Goal: Task Accomplishment & Management: Manage account settings

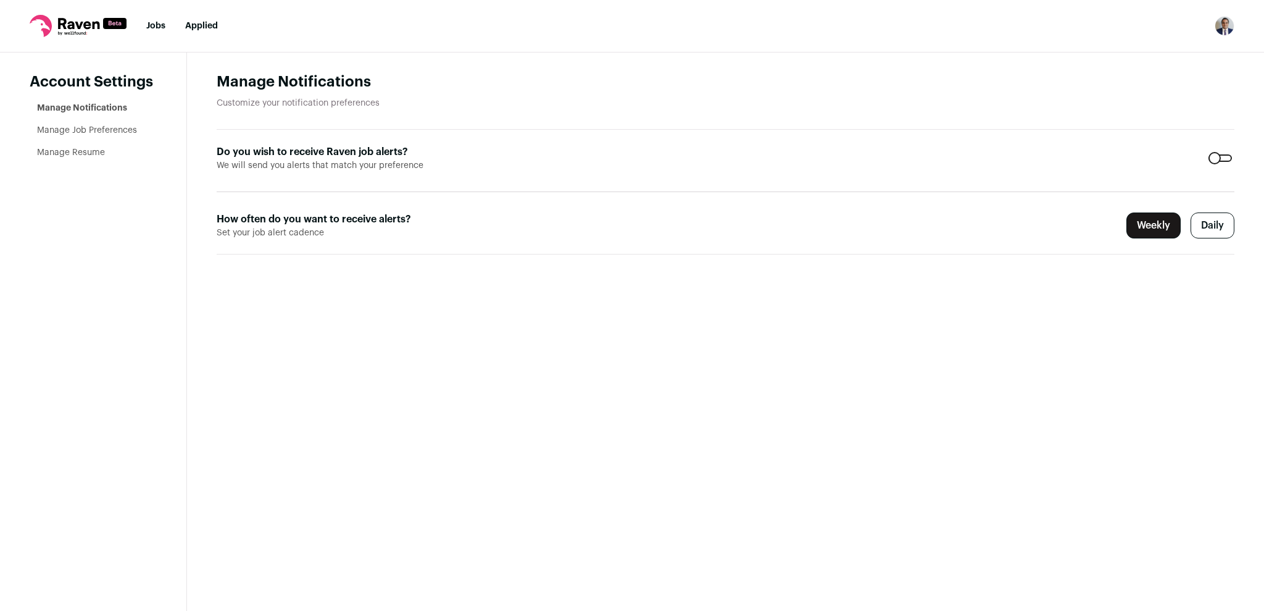
click at [1217, 228] on label "Daily" at bounding box center [1213, 225] width 44 height 26
click at [112, 130] on link "Manage Job Preferences" at bounding box center [87, 130] width 100 height 9
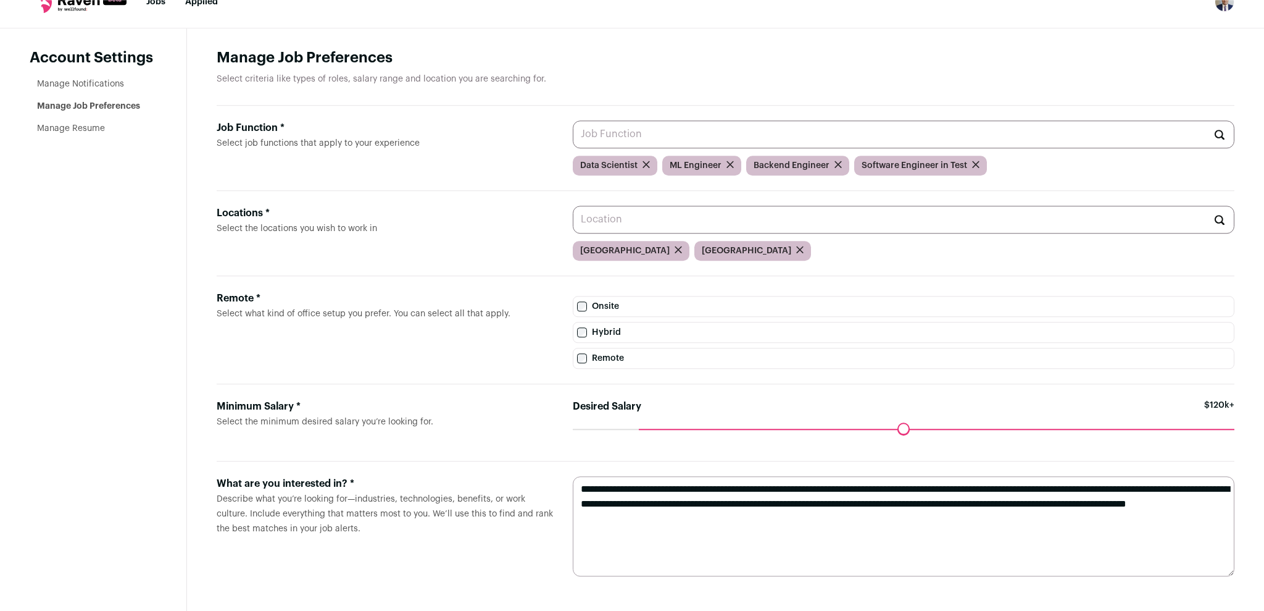
scroll to position [28, 0]
click at [647, 165] on icon "submit" at bounding box center [646, 164] width 6 height 6
click at [883, 164] on icon "submit" at bounding box center [886, 163] width 7 height 7
click at [623, 135] on input "Job Function * Select job functions that apply to your experience" at bounding box center [904, 134] width 662 height 28
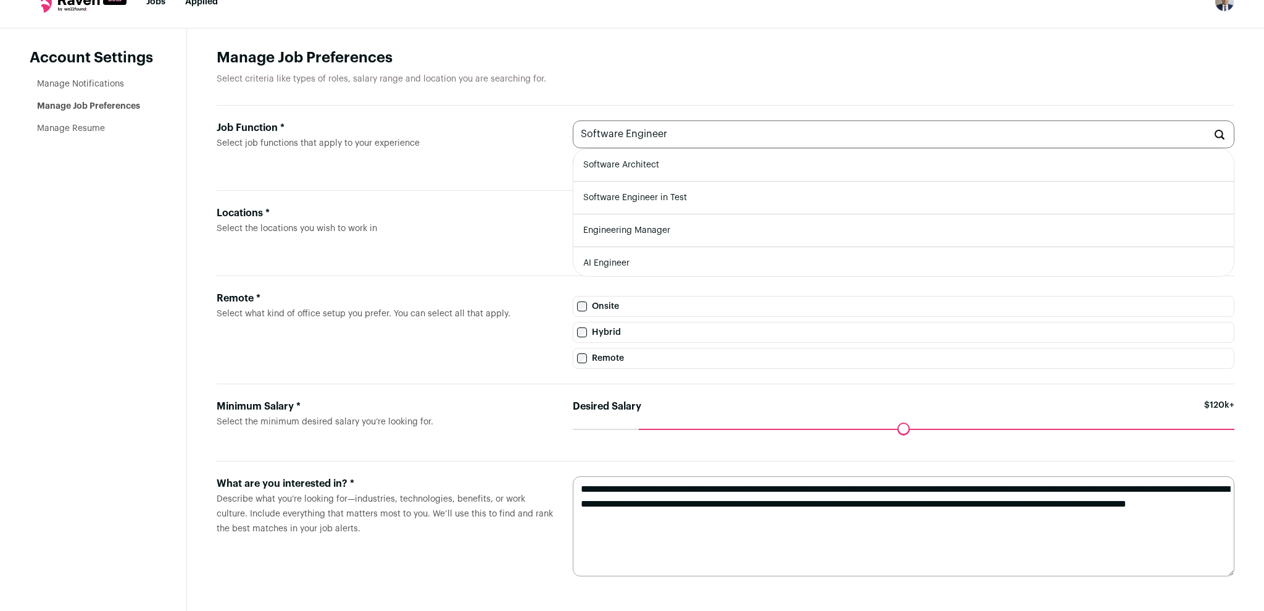
click at [615, 257] on li "AI Engineer" at bounding box center [903, 263] width 661 height 33
type input "AI Engineer"
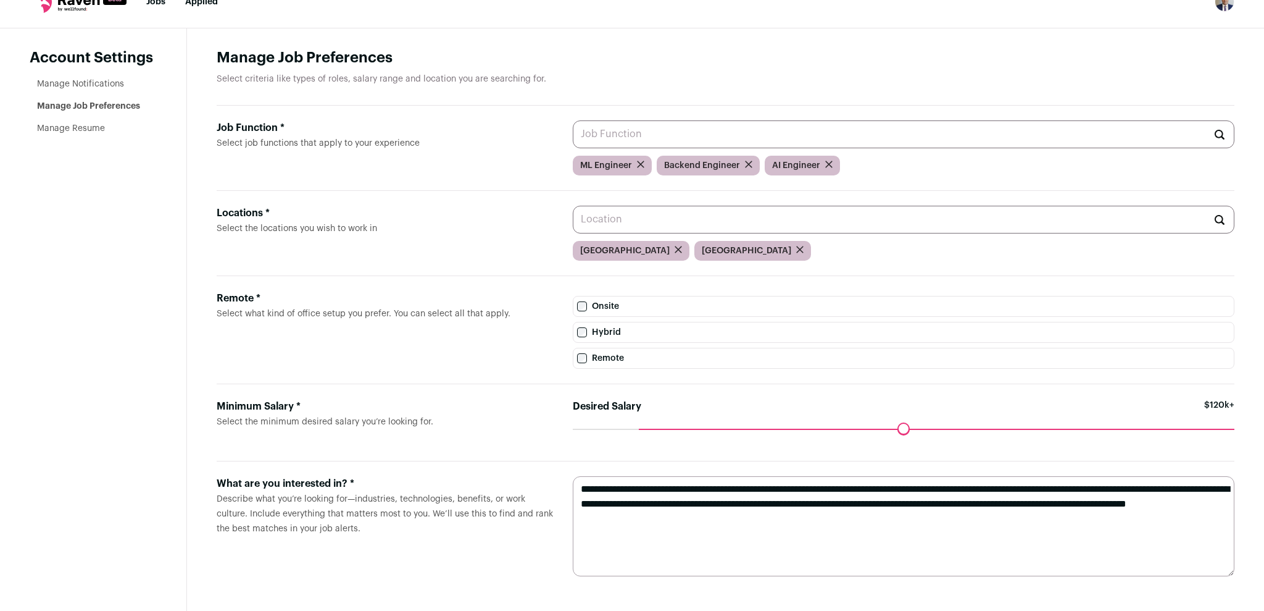
click at [675, 135] on input "Job Function * Select job functions that apply to your experience" at bounding box center [904, 134] width 662 height 28
click at [646, 162] on li "Full-Stack Engineer" at bounding box center [903, 165] width 661 height 33
type input "Full-Stack Engineer"
click at [512, 150] on label "Job Function * Select job functions that apply to your experience" at bounding box center [385, 147] width 336 height 55
click at [573, 148] on input "Job Function * Select job functions that apply to your experience" at bounding box center [904, 134] width 662 height 28
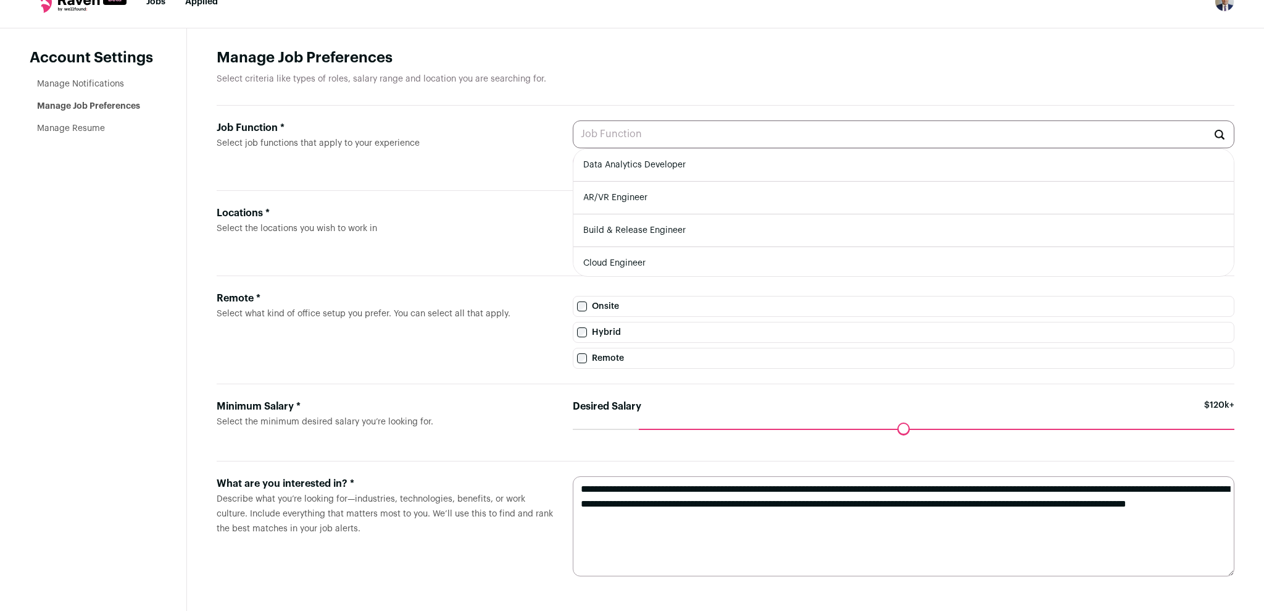
click at [607, 51] on h1 "Manage Job Preferences" at bounding box center [726, 58] width 1018 height 20
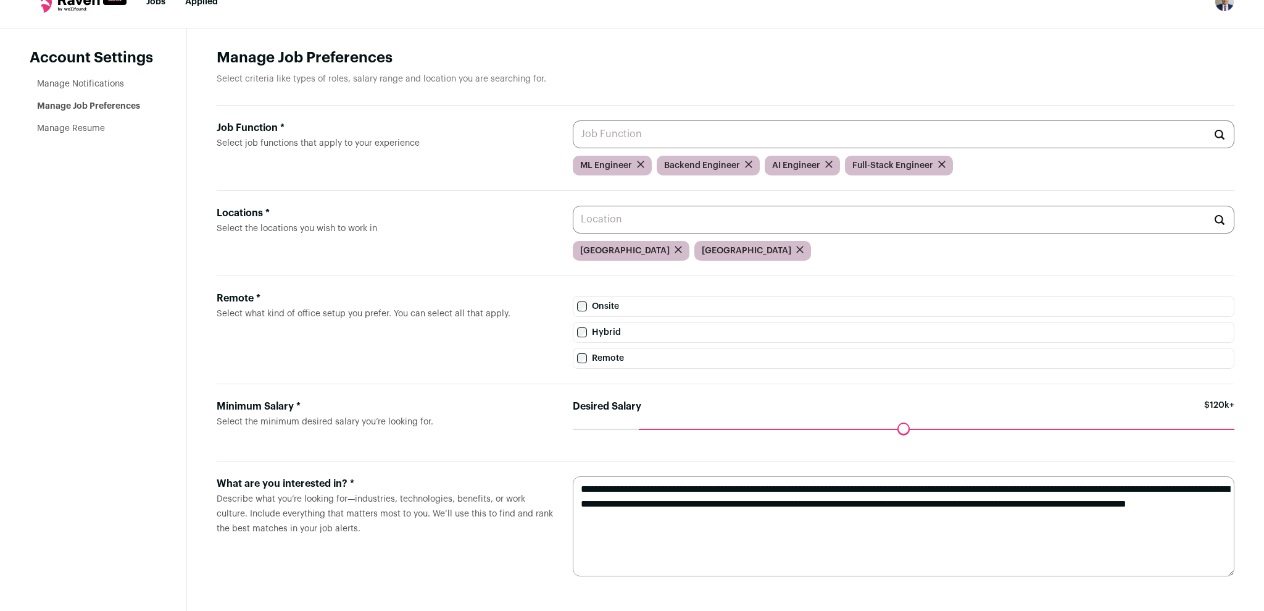
click at [641, 220] on input "Locations * Select the locations you wish to work in" at bounding box center [904, 220] width 662 height 28
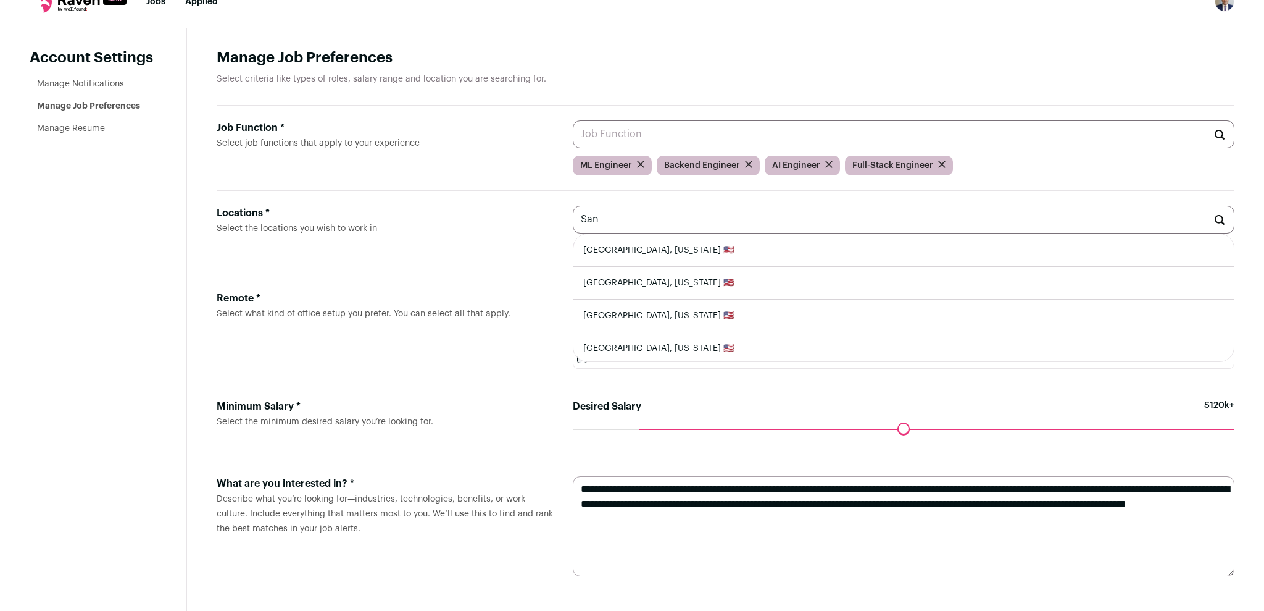
click at [634, 251] on li "[GEOGRAPHIC_DATA], [US_STATE] 🇺🇸" at bounding box center [903, 250] width 661 height 33
type input "[GEOGRAPHIC_DATA], [US_STATE] 🇺🇸"
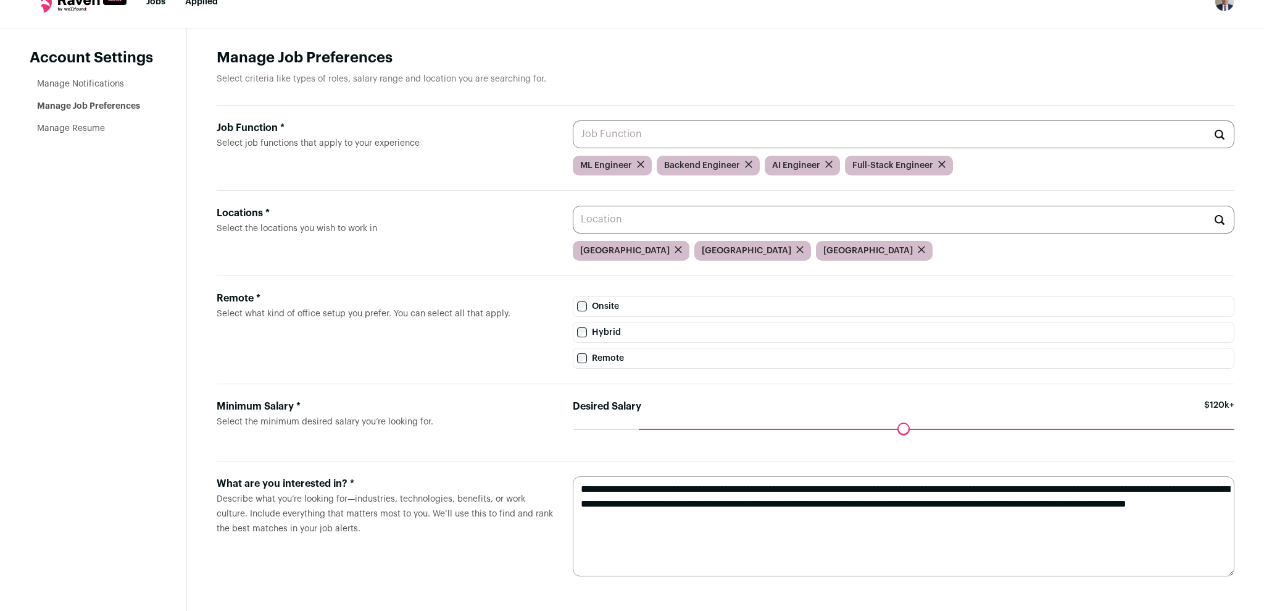
click at [705, 222] on input "Locations * Select the locations you wish to work in" at bounding box center [904, 220] width 662 height 28
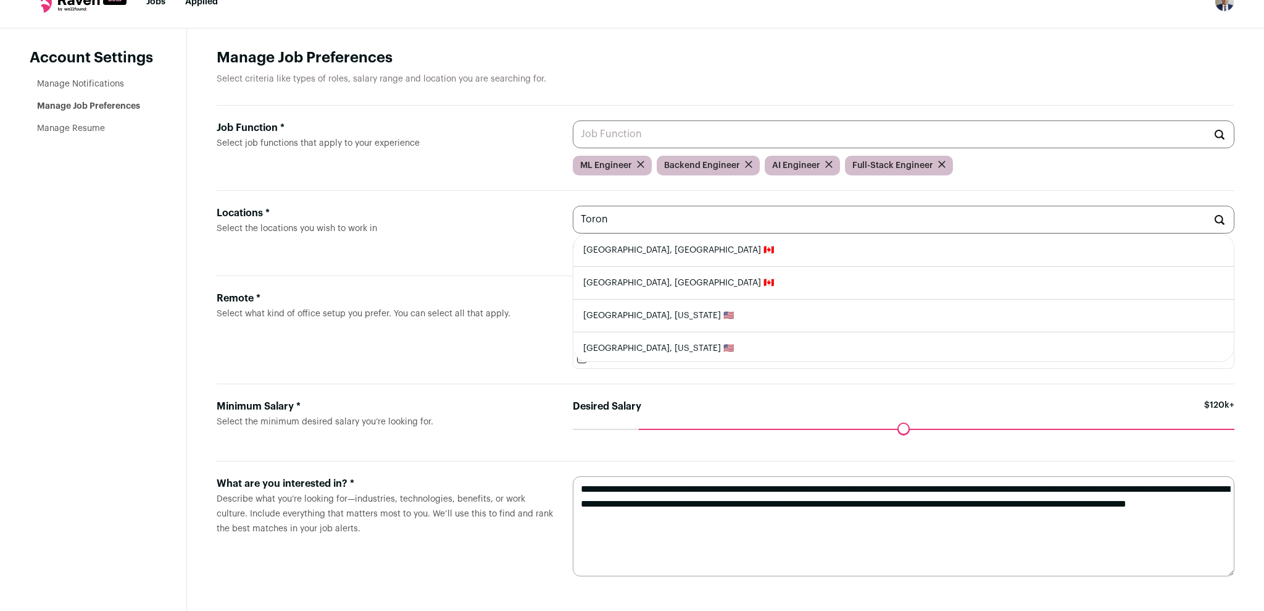
click at [665, 251] on li "[GEOGRAPHIC_DATA], [GEOGRAPHIC_DATA] 🇨🇦" at bounding box center [903, 250] width 661 height 33
type input "[GEOGRAPHIC_DATA], [GEOGRAPHIC_DATA] 🇨🇦"
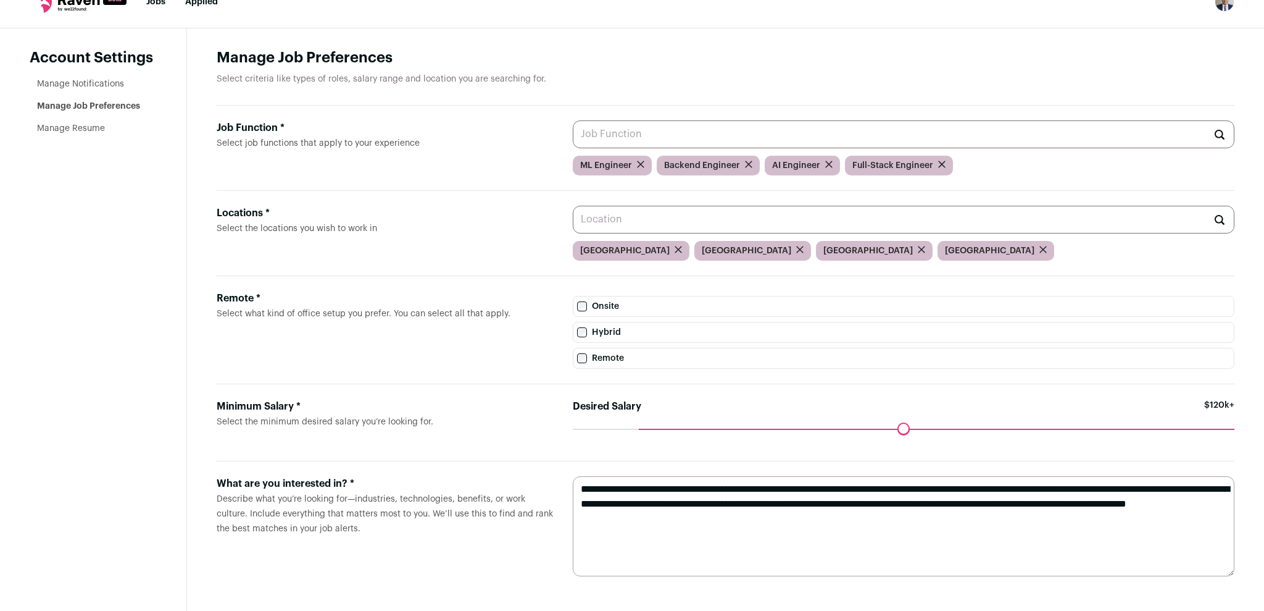
click at [685, 219] on input "Locations * Select the locations you wish to work in" at bounding box center [904, 220] width 662 height 28
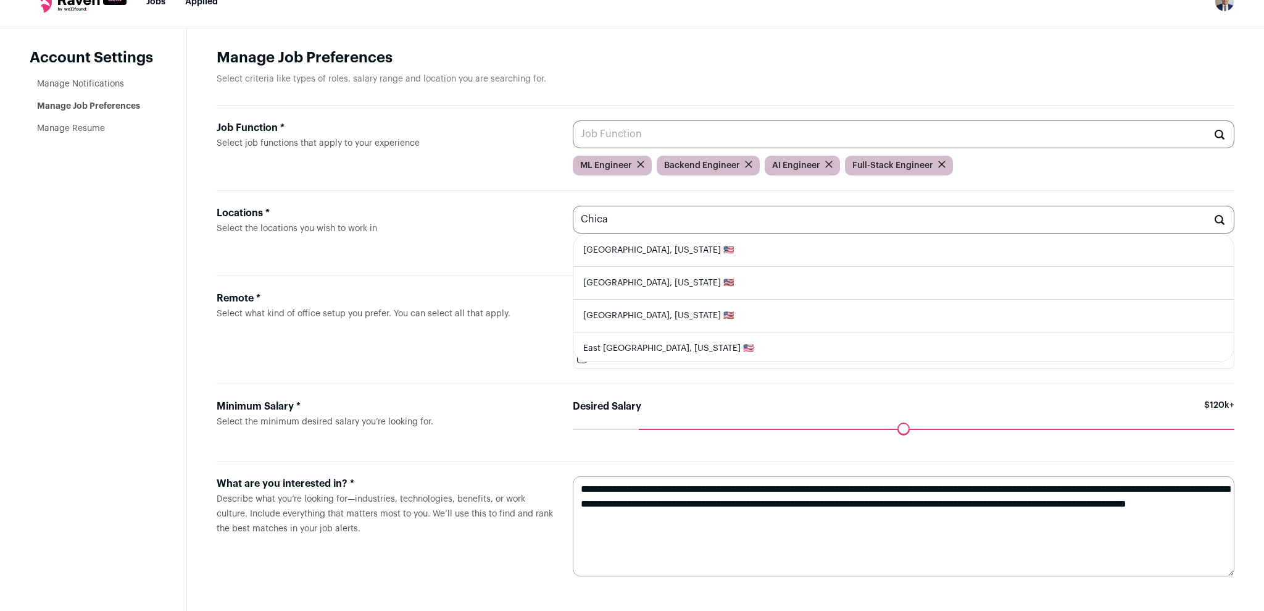
click at [619, 251] on li "[GEOGRAPHIC_DATA], [US_STATE] 🇺🇸" at bounding box center [903, 250] width 661 height 33
type input "[GEOGRAPHIC_DATA], [US_STATE] 🇺🇸"
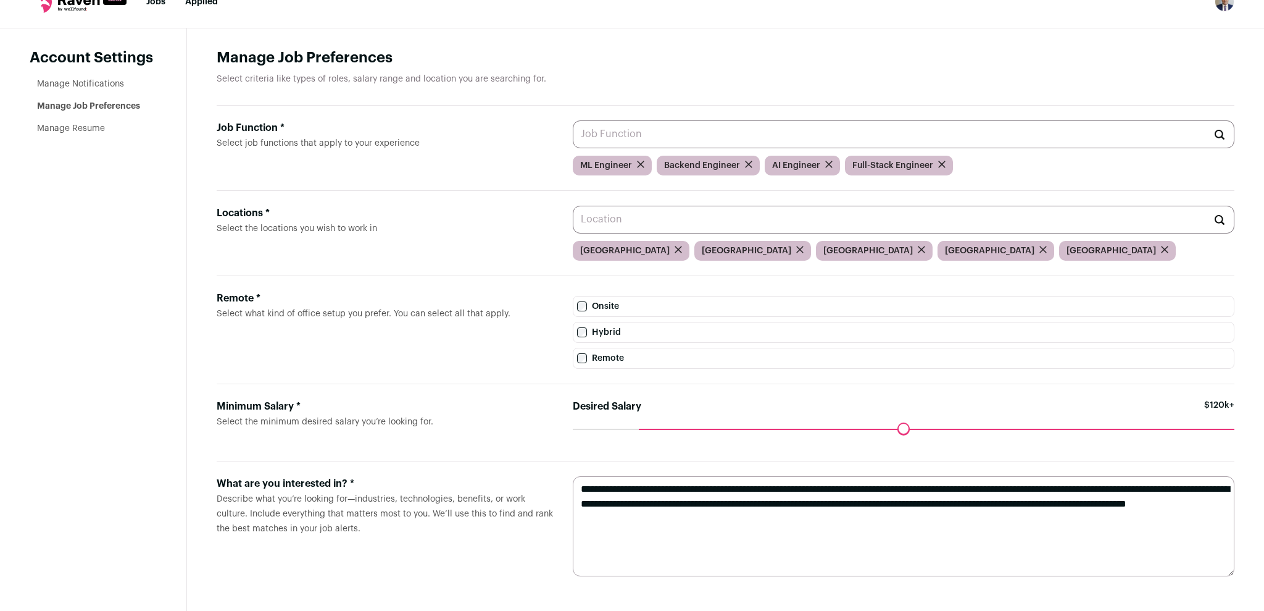
click at [648, 219] on input "Locations * Select the locations you wish to work in" at bounding box center [904, 220] width 662 height 28
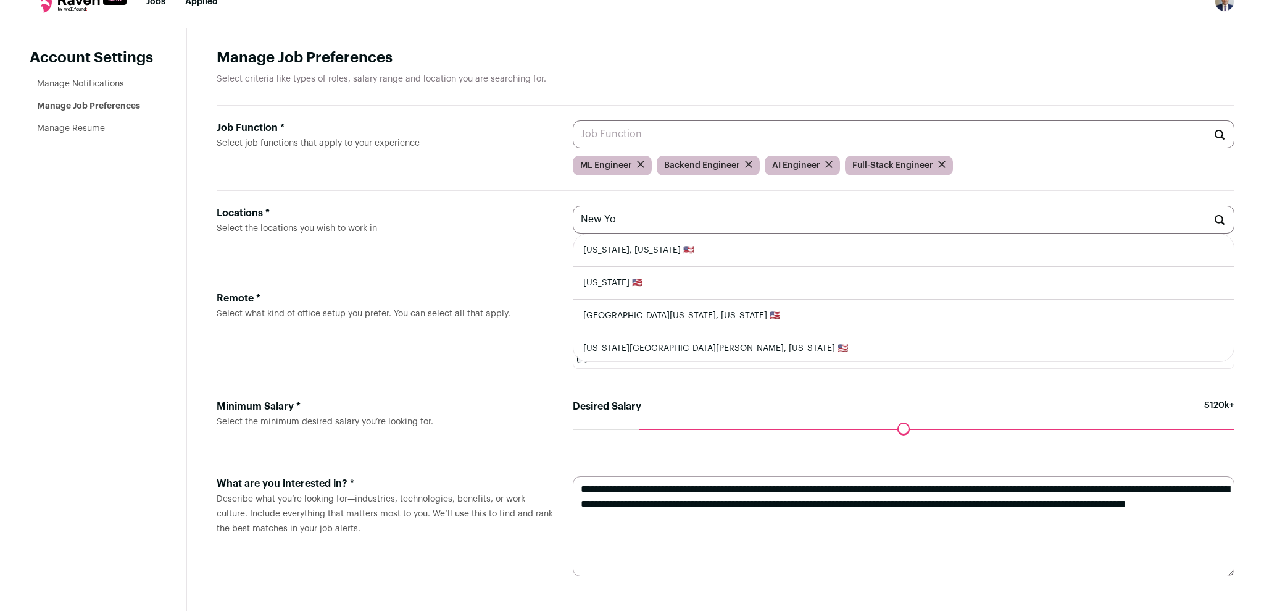
click at [631, 251] on li "[US_STATE], [US_STATE] 🇺🇸" at bounding box center [903, 250] width 661 height 33
type input "[US_STATE], [US_STATE] 🇺🇸"
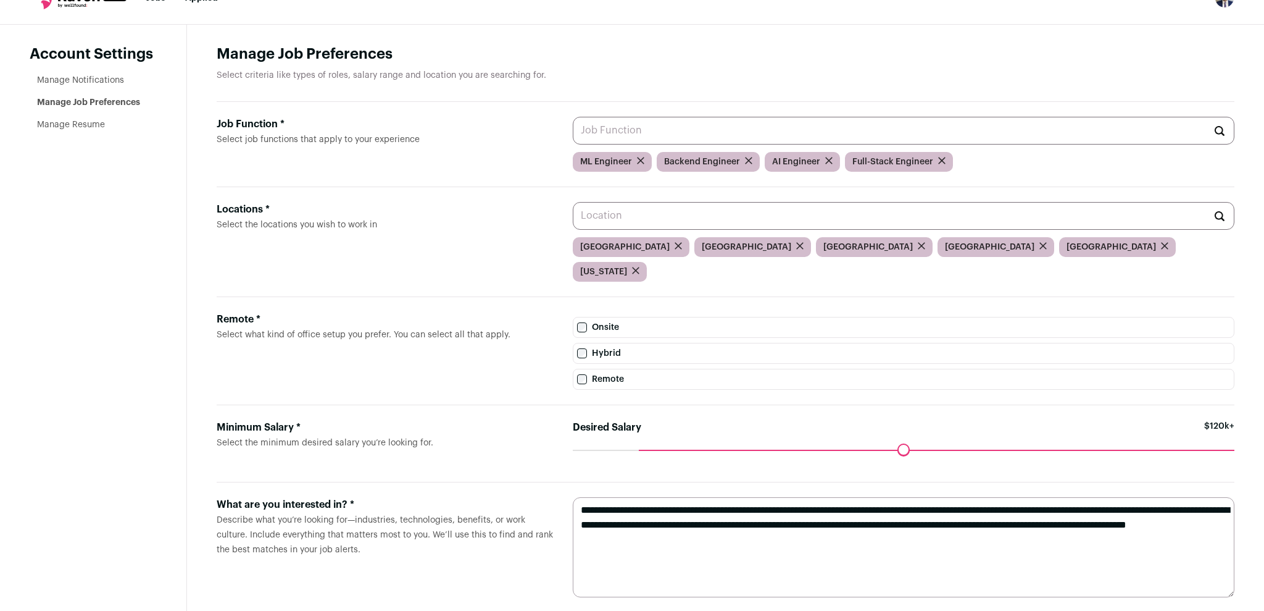
click at [680, 220] on input "Locations * Select the locations you wish to work in" at bounding box center [904, 216] width 662 height 28
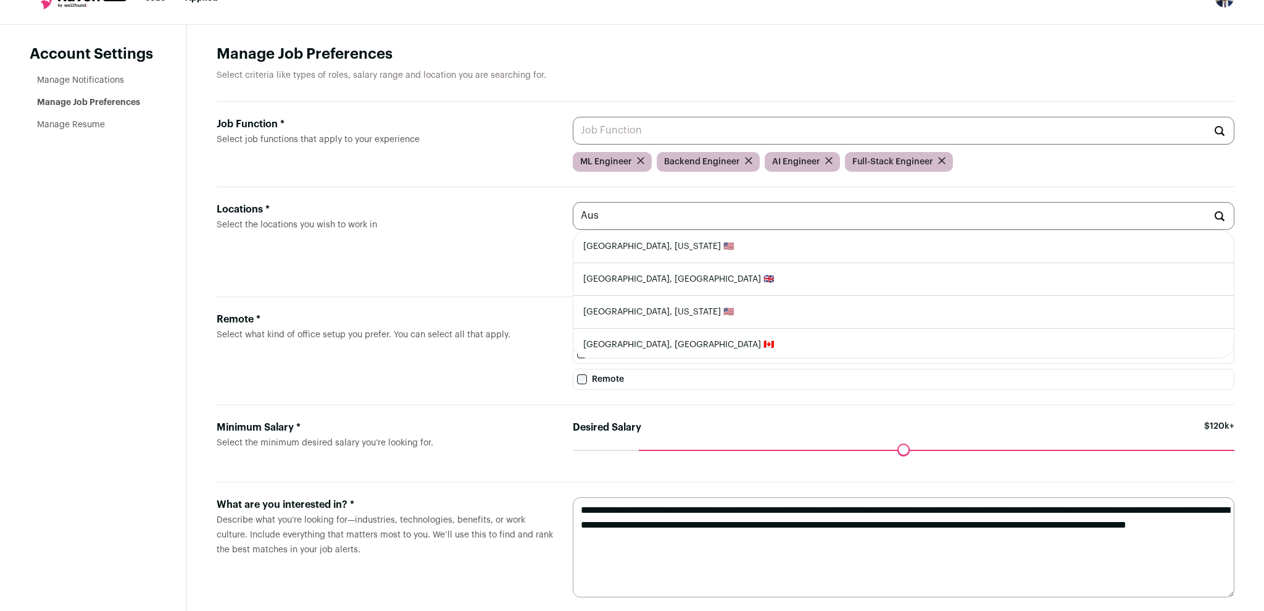
click at [627, 258] on li "[GEOGRAPHIC_DATA], [US_STATE] 🇺🇸" at bounding box center [903, 246] width 661 height 33
type input "[GEOGRAPHIC_DATA], [US_STATE] 🇺🇸"
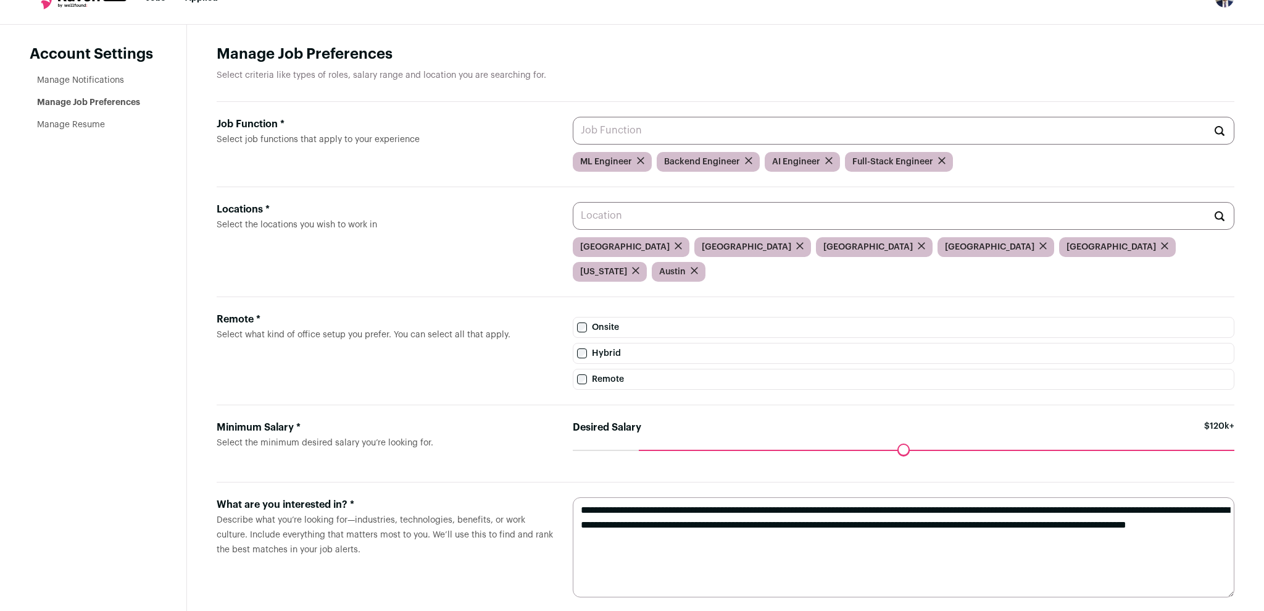
click at [638, 223] on input "Locations * Select the locations you wish to work in" at bounding box center [904, 216] width 662 height 28
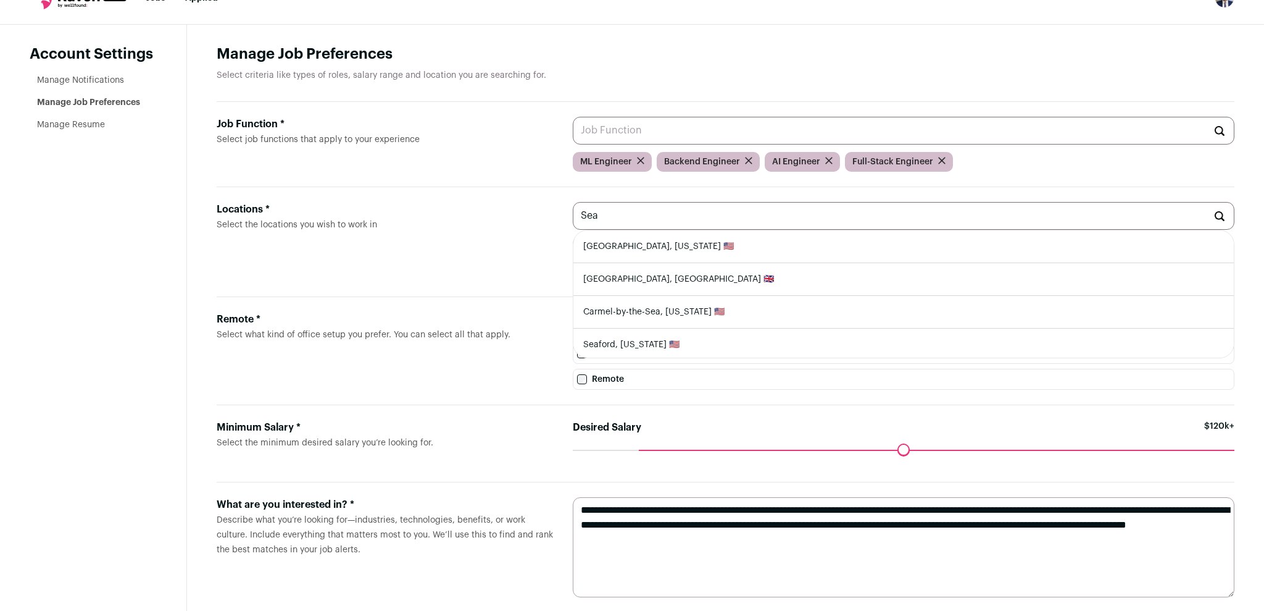
click at [618, 253] on li "[GEOGRAPHIC_DATA], [US_STATE] 🇺🇸" at bounding box center [903, 246] width 661 height 33
type input "[GEOGRAPHIC_DATA], [US_STATE] 🇺🇸"
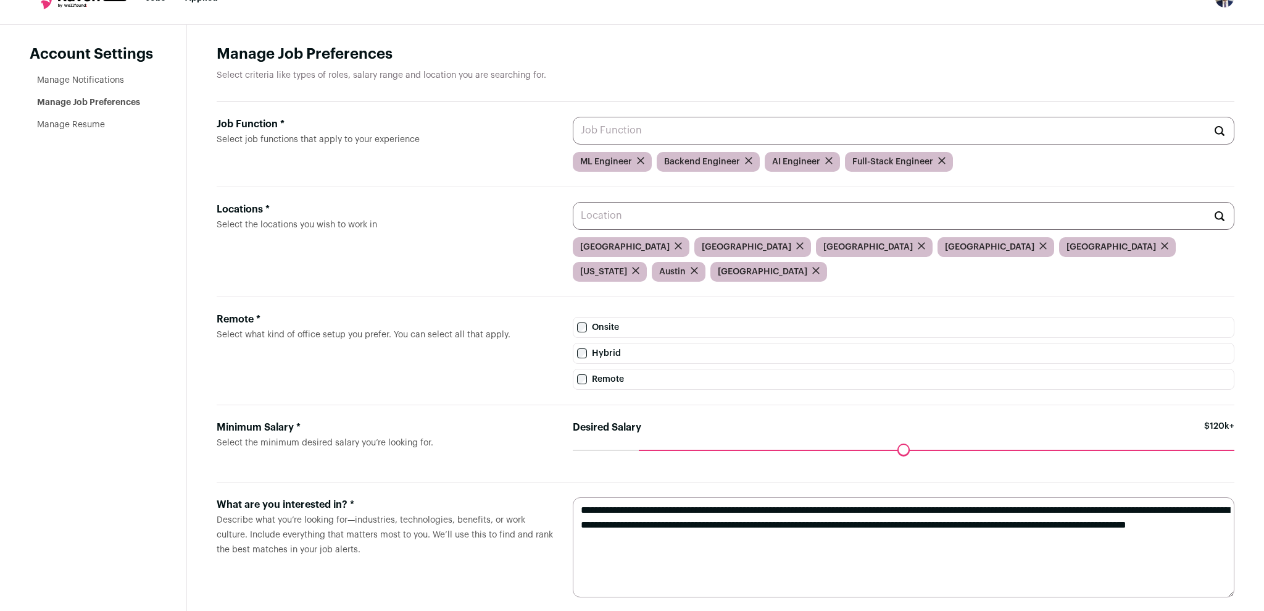
click at [660, 219] on input "Locations * Select the locations you wish to work in" at bounding box center [904, 216] width 662 height 28
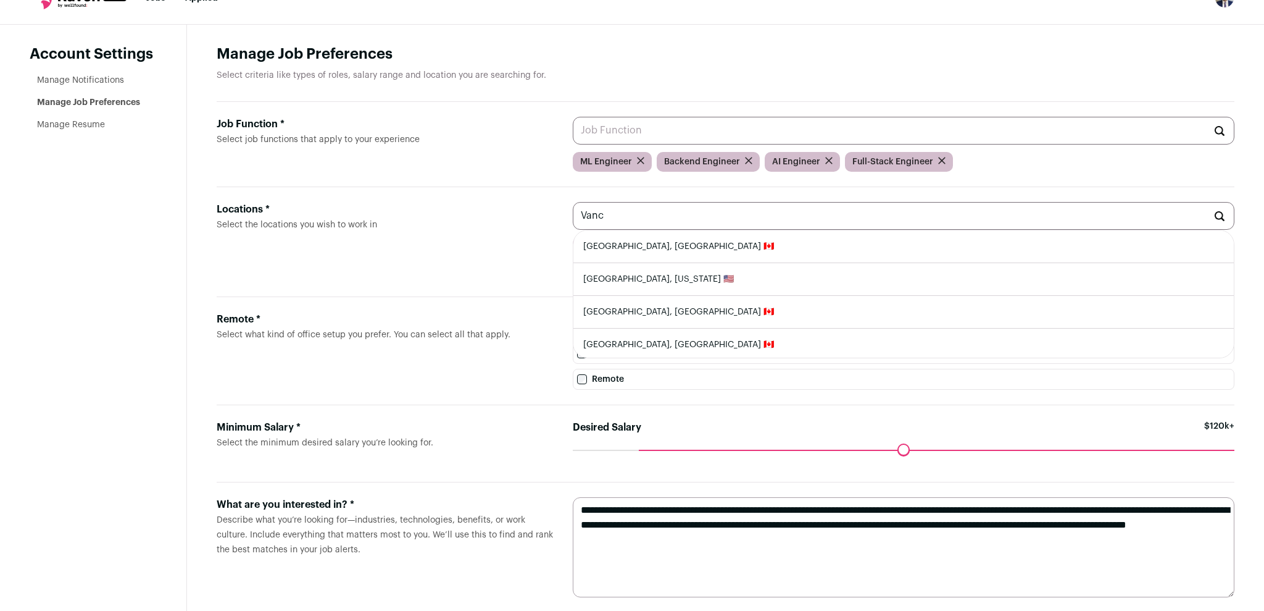
click at [660, 248] on li "[GEOGRAPHIC_DATA], [GEOGRAPHIC_DATA] 🇨🇦" at bounding box center [903, 246] width 661 height 33
type input "[GEOGRAPHIC_DATA], [GEOGRAPHIC_DATA] 🇨🇦"
click at [620, 346] on li "[GEOGRAPHIC_DATA], [US_STATE] 🇺🇸" at bounding box center [903, 344] width 661 height 33
type input "[GEOGRAPHIC_DATA], [US_STATE] 🇺🇸"
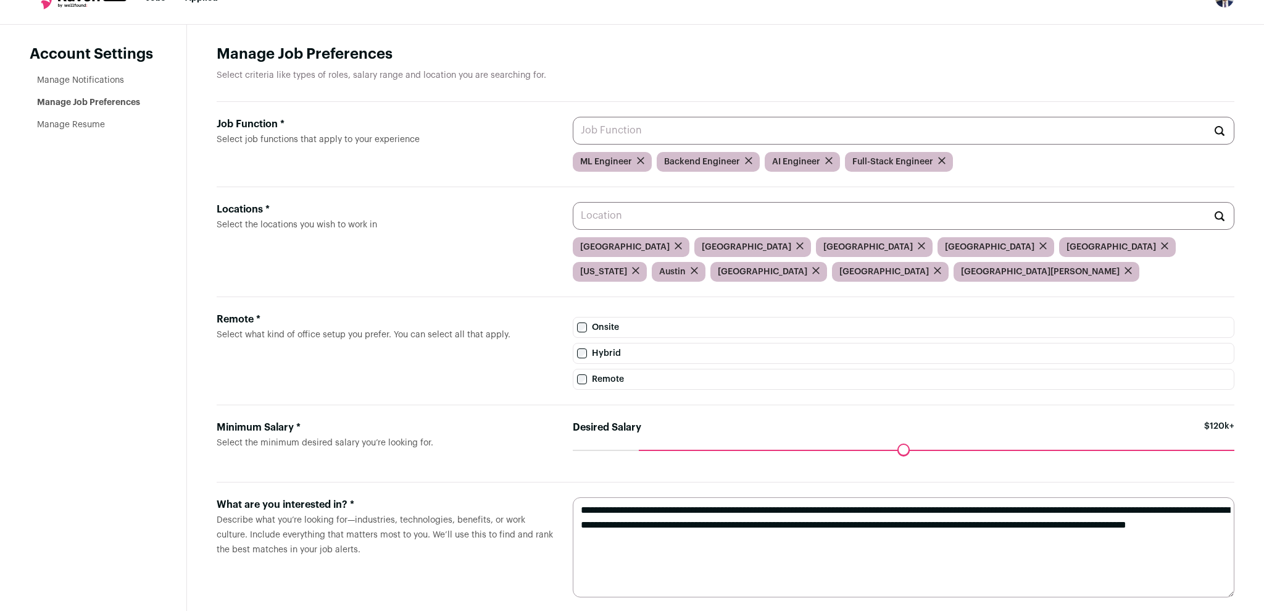
click at [679, 220] on input "Locations * Select the locations you wish to work in" at bounding box center [904, 216] width 662 height 28
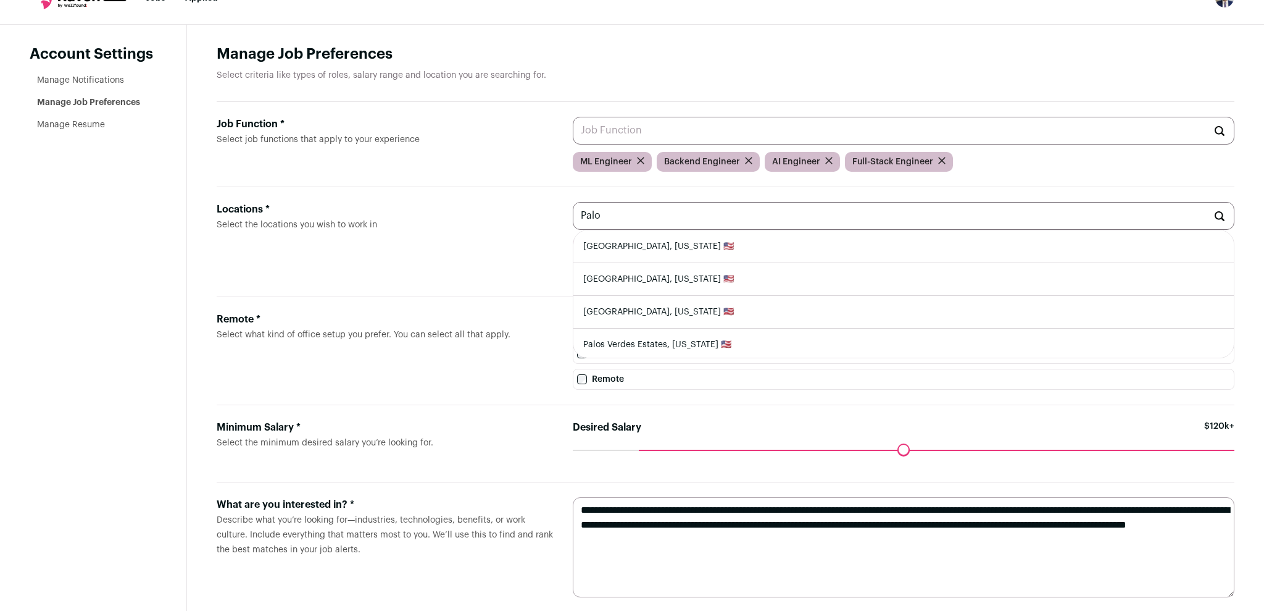
click at [643, 251] on li "[GEOGRAPHIC_DATA], [US_STATE] 🇺🇸" at bounding box center [903, 246] width 661 height 33
type input "[GEOGRAPHIC_DATA], [US_STATE] 🇺🇸"
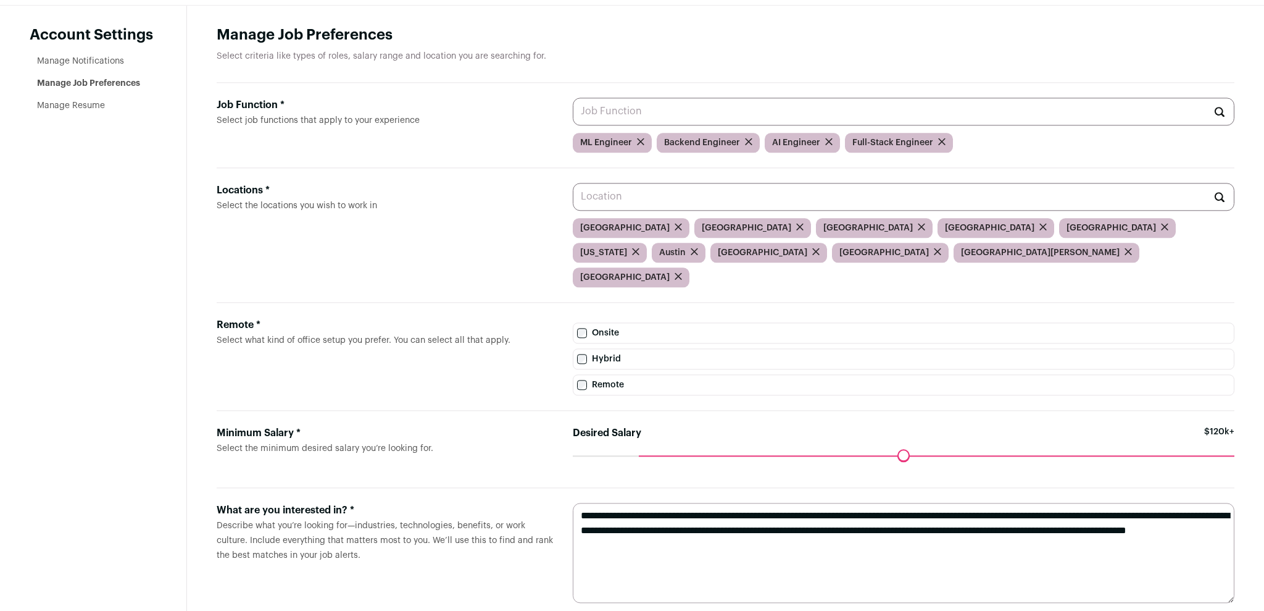
scroll to position [52, 0]
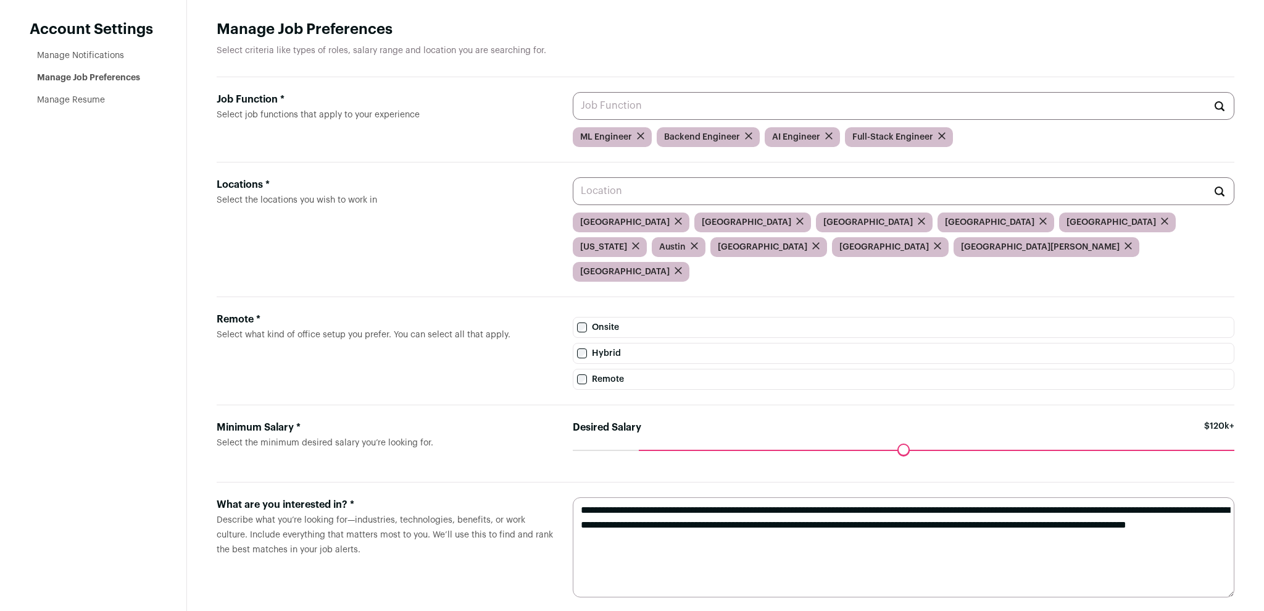
drag, startPoint x: 827, startPoint y: 525, endPoint x: 544, endPoint y: 474, distance: 287.2
click at [573, 497] on textarea "**********" at bounding box center [904, 547] width 662 height 100
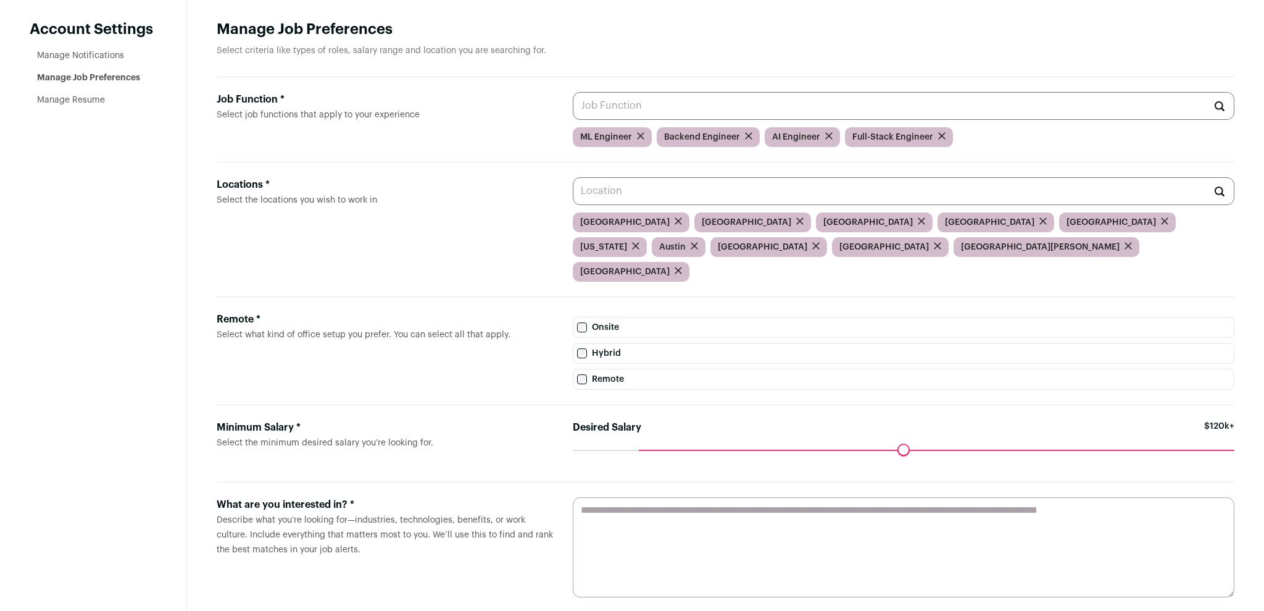
paste textarea "**********"
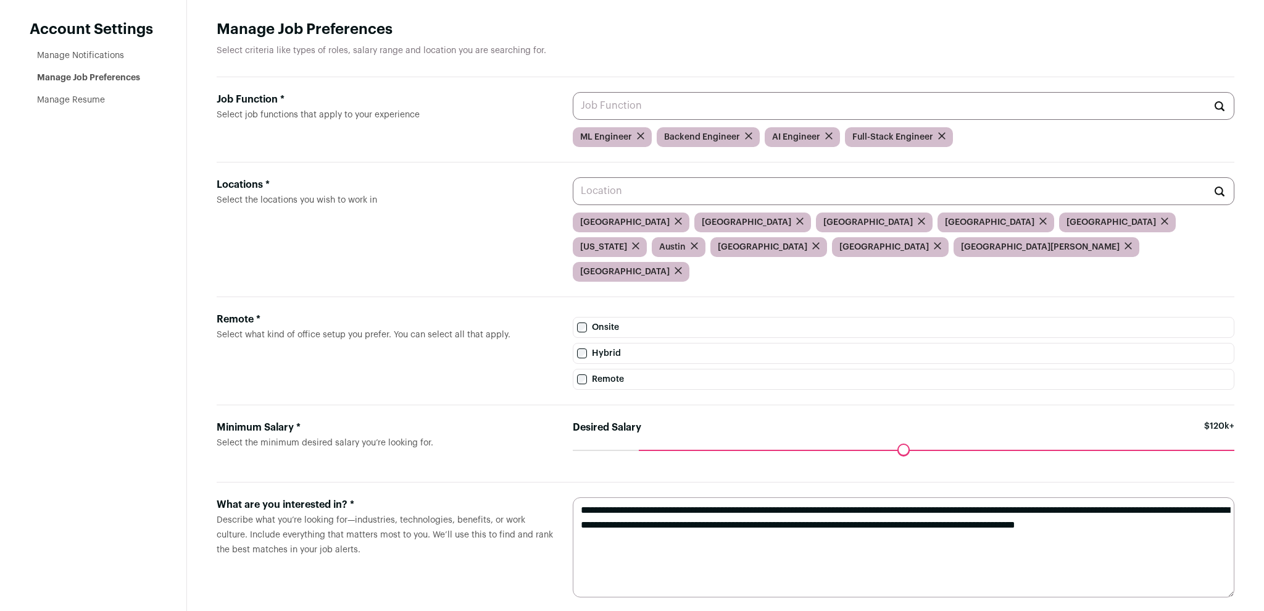
type textarea "**********"
click at [1241, 429] on main "Manage Job Preferences Select criteria like types of roles, salary range and lo…" at bounding box center [725, 315] width 1077 height 631
drag, startPoint x: 649, startPoint y: 428, endPoint x: 656, endPoint y: 428, distance: 7.4
click at [656, 449] on input "Desired Salary" at bounding box center [904, 449] width 662 height 0
drag, startPoint x: 690, startPoint y: 522, endPoint x: 533, endPoint y: 473, distance: 163.8
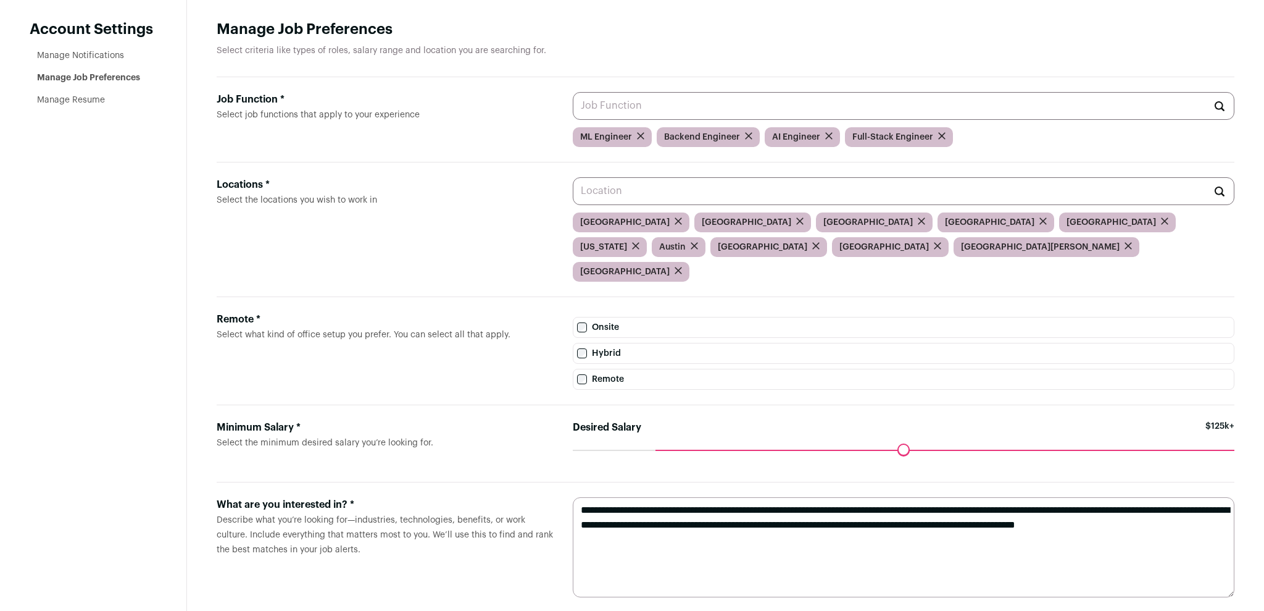
click at [573, 497] on textarea "**********" at bounding box center [904, 547] width 662 height 100
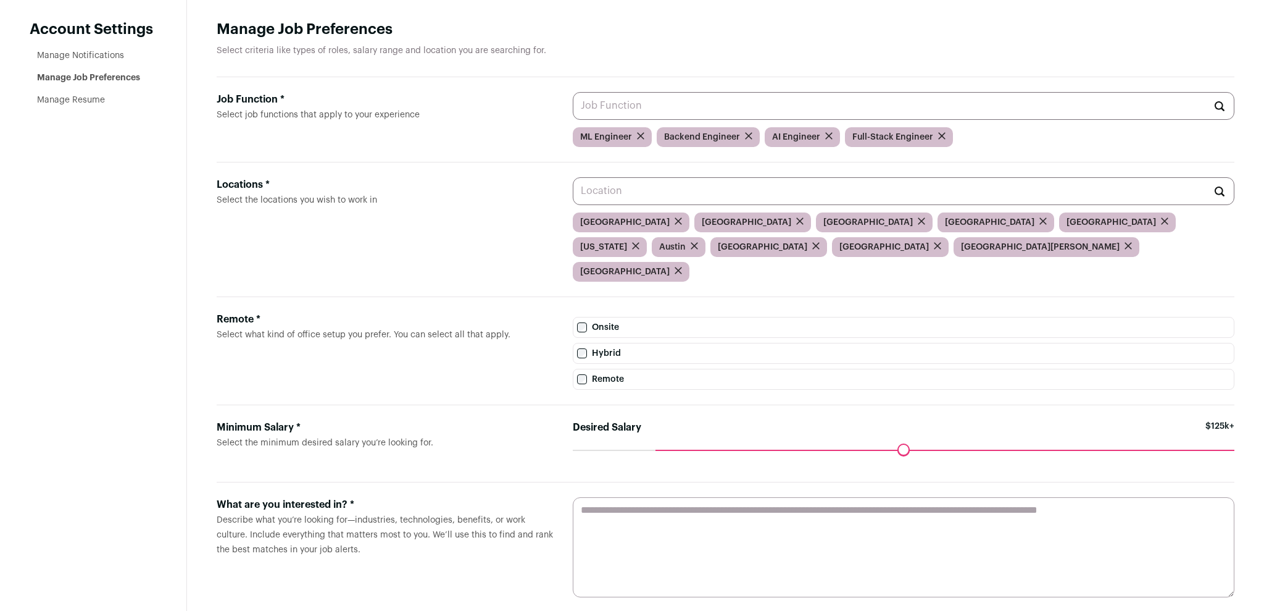
paste textarea "**********"
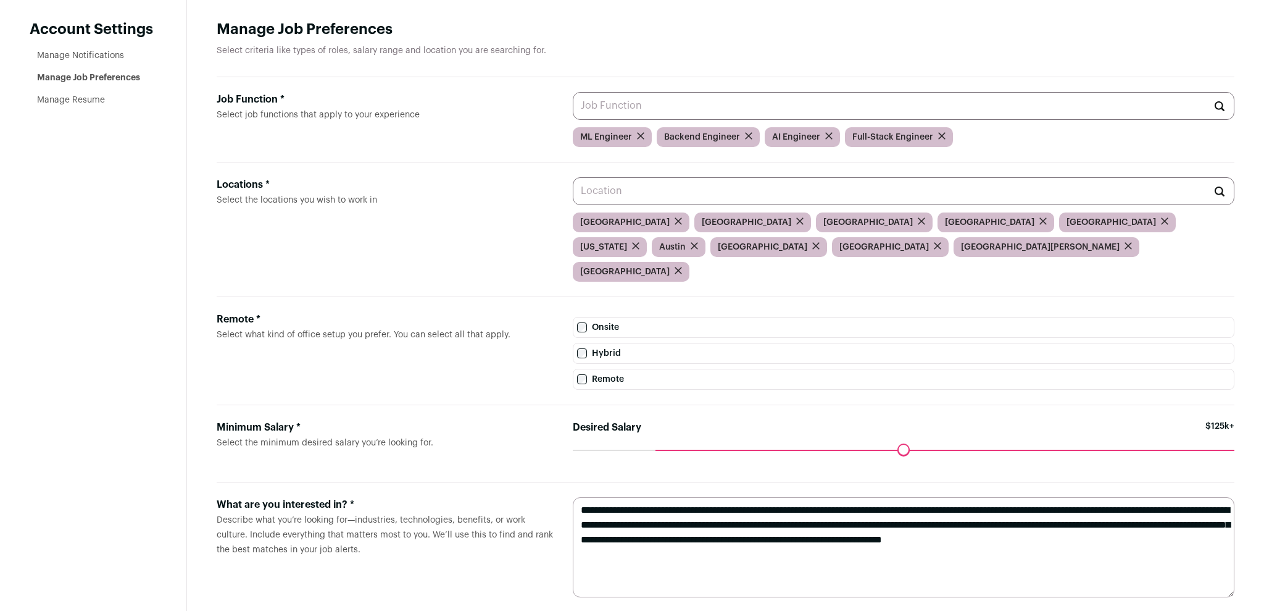
type textarea "**********"
drag, startPoint x: 669, startPoint y: 536, endPoint x: 512, endPoint y: 459, distance: 175.6
click at [573, 497] on textarea "**********" at bounding box center [904, 547] width 662 height 100
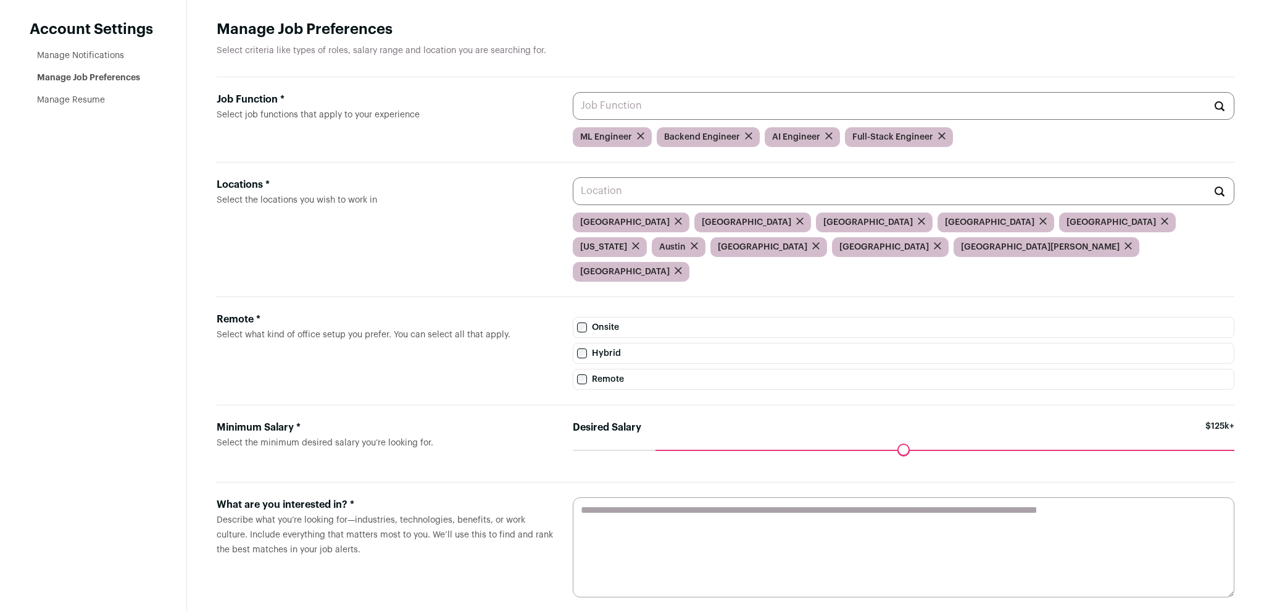
paste textarea "**********"
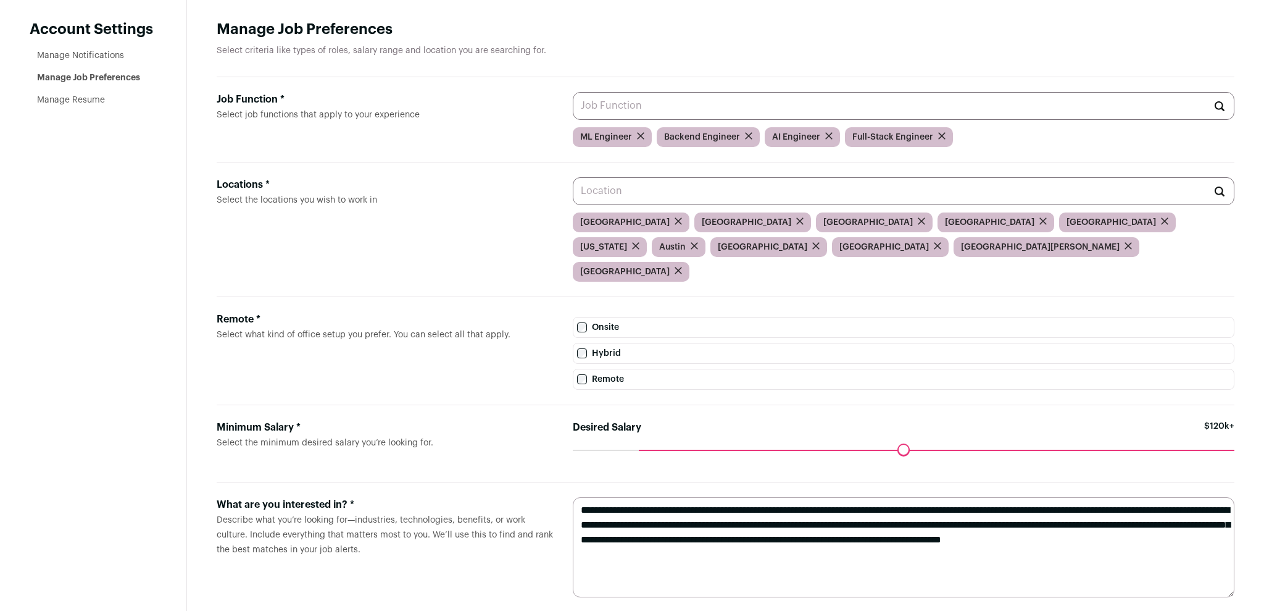
drag, startPoint x: 663, startPoint y: 427, endPoint x: 651, endPoint y: 428, distance: 12.4
click at [651, 449] on input "Desired Salary" at bounding box center [904, 449] width 662 height 0
click at [831, 505] on textarea "**********" at bounding box center [904, 547] width 662 height 100
type textarea "**********"
click at [46, 105] on li "Manage Resume" at bounding box center [97, 100] width 120 height 12
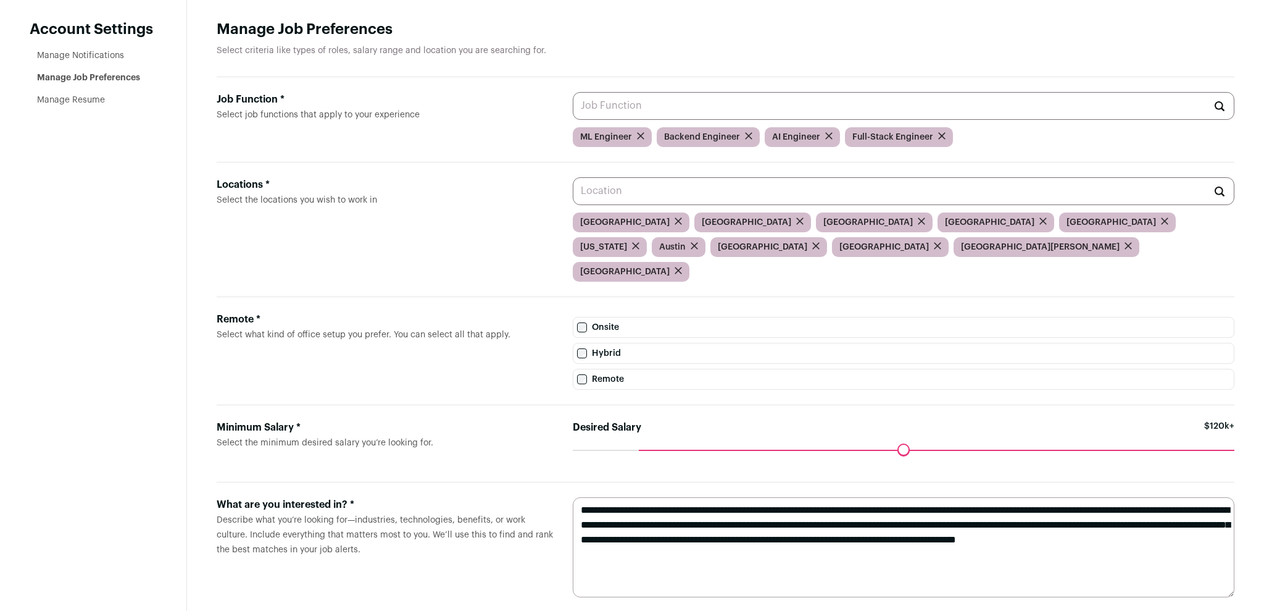
click at [53, 100] on link "Manage Resume" at bounding box center [71, 100] width 68 height 9
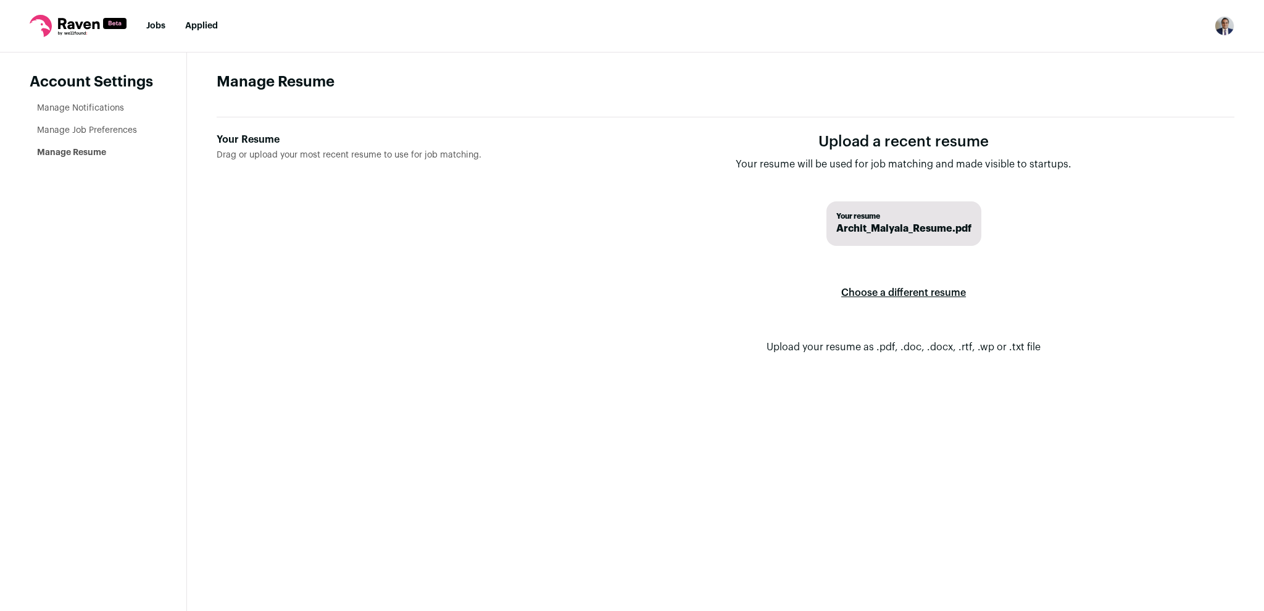
click at [893, 298] on label "Choose a different resume" at bounding box center [903, 292] width 125 height 35
click at [0, 0] on input "Your Resume Drag or upload your most recent resume to use for job matching." at bounding box center [0, 0] width 0 height 0
click at [881, 230] on span "Archit_Malyala_Resume.pdf" at bounding box center [903, 228] width 135 height 15
click at [880, 293] on label "Choose a different resume" at bounding box center [903, 292] width 125 height 35
click at [0, 0] on input "Your Resume Drag or upload your most recent resume to use for job matching." at bounding box center [0, 0] width 0 height 0
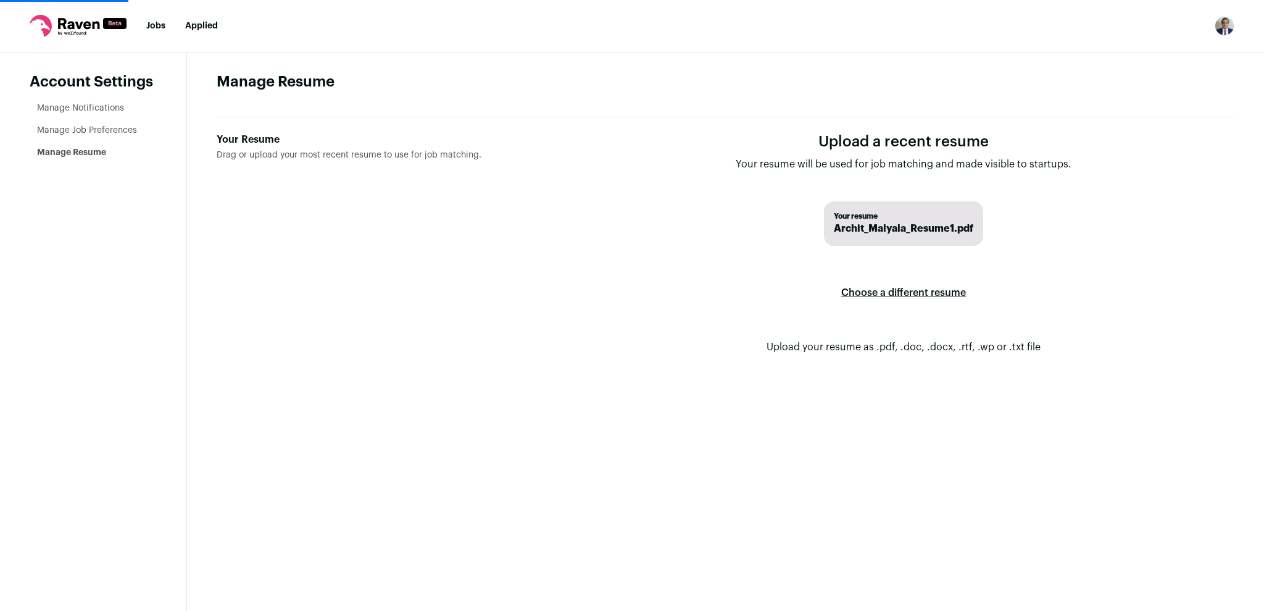
click at [868, 293] on label "Choose a different resume" at bounding box center [903, 292] width 125 height 35
click at [0, 0] on input "Your Resume Drag or upload your most recent resume to use for job matching." at bounding box center [0, 0] width 0 height 0
click at [90, 107] on link "Manage Notifications" at bounding box center [80, 108] width 87 height 9
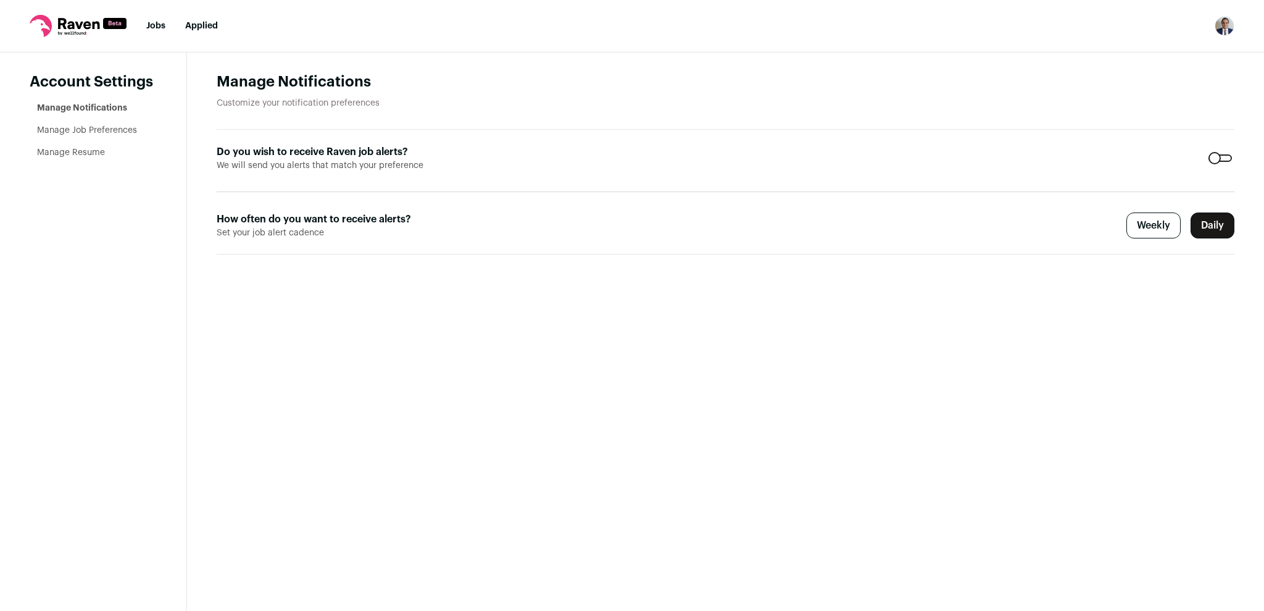
click at [155, 27] on link "Jobs" at bounding box center [155, 26] width 19 height 9
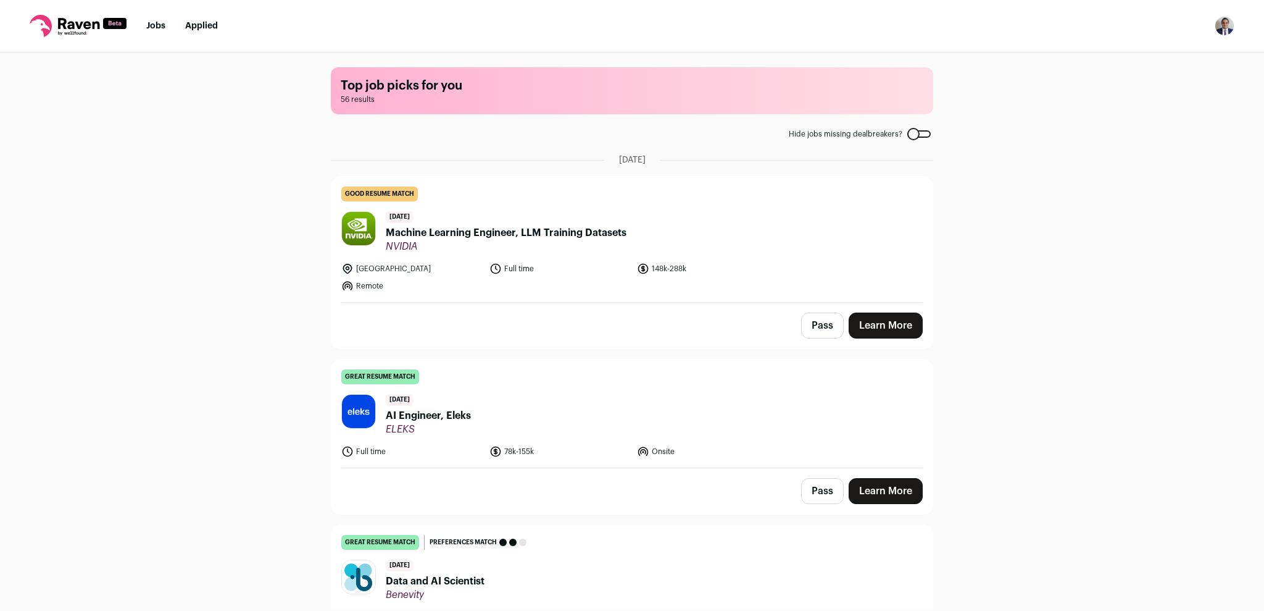
click at [1225, 29] on img "Open dropdown" at bounding box center [1225, 26] width 20 height 20
click at [1137, 54] on link "Settings" at bounding box center [1166, 58] width 136 height 30
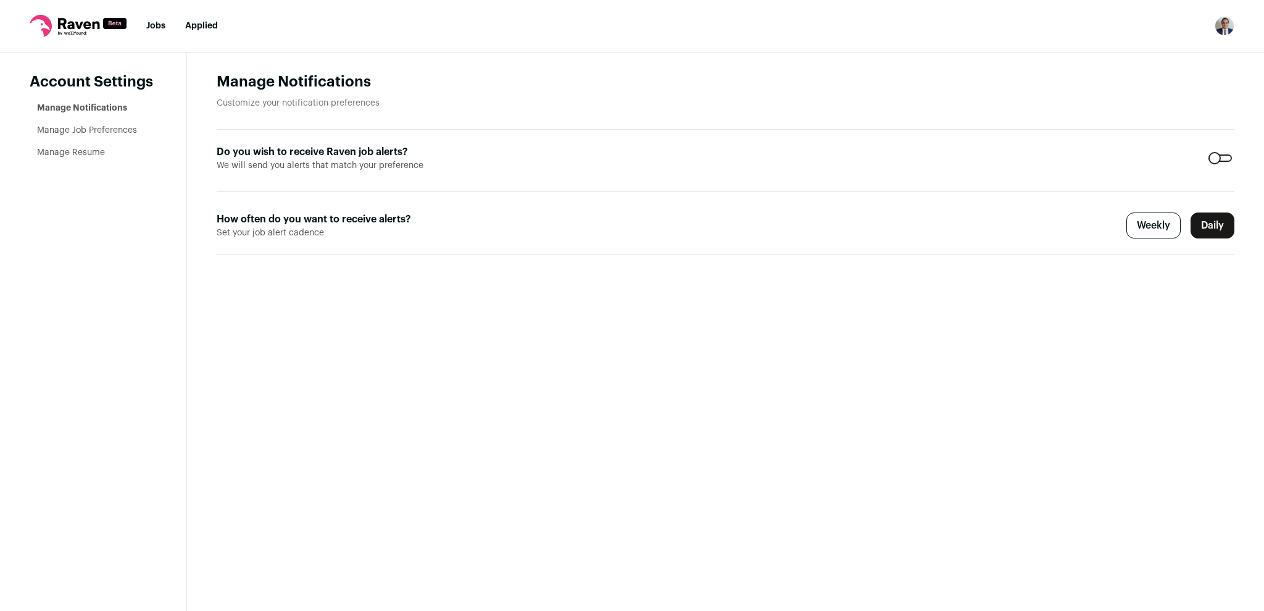
click at [82, 151] on link "Manage Resume" at bounding box center [71, 152] width 68 height 9
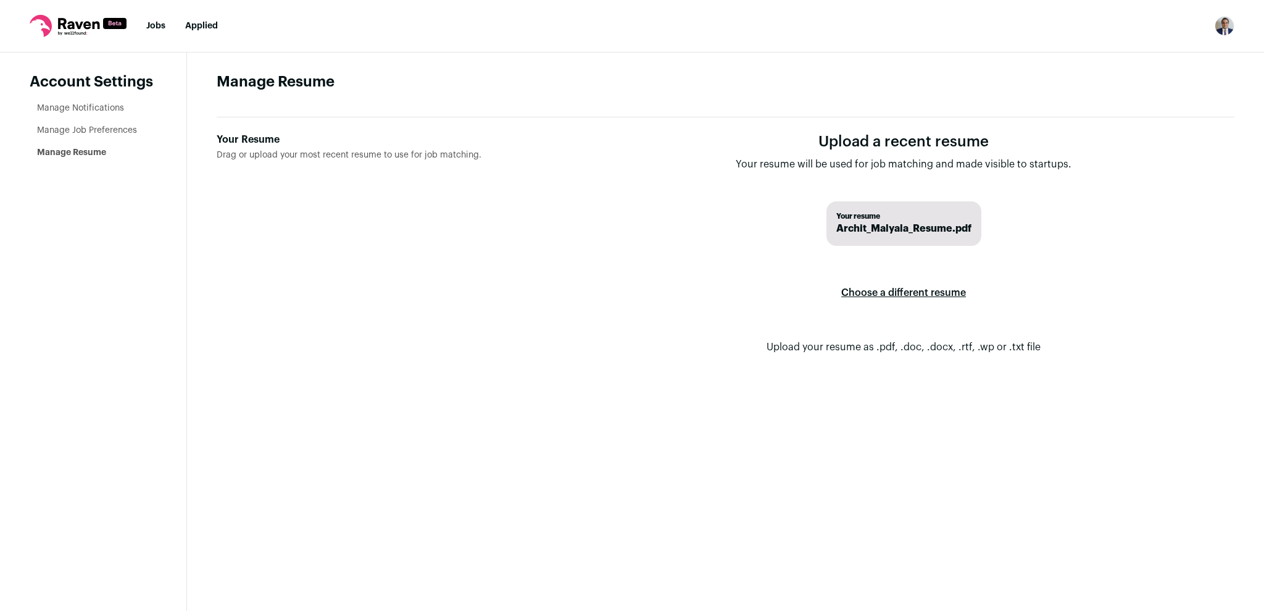
click at [104, 133] on link "Manage Job Preferences" at bounding box center [87, 130] width 100 height 9
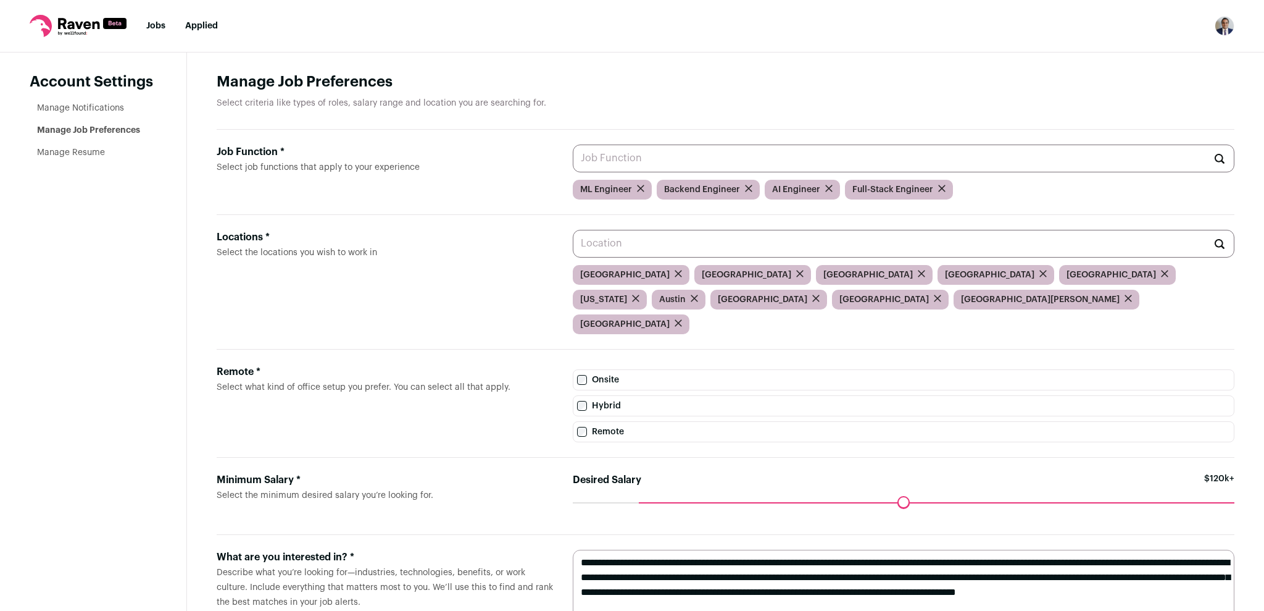
click at [88, 107] on link "Manage Notifications" at bounding box center [80, 108] width 87 height 9
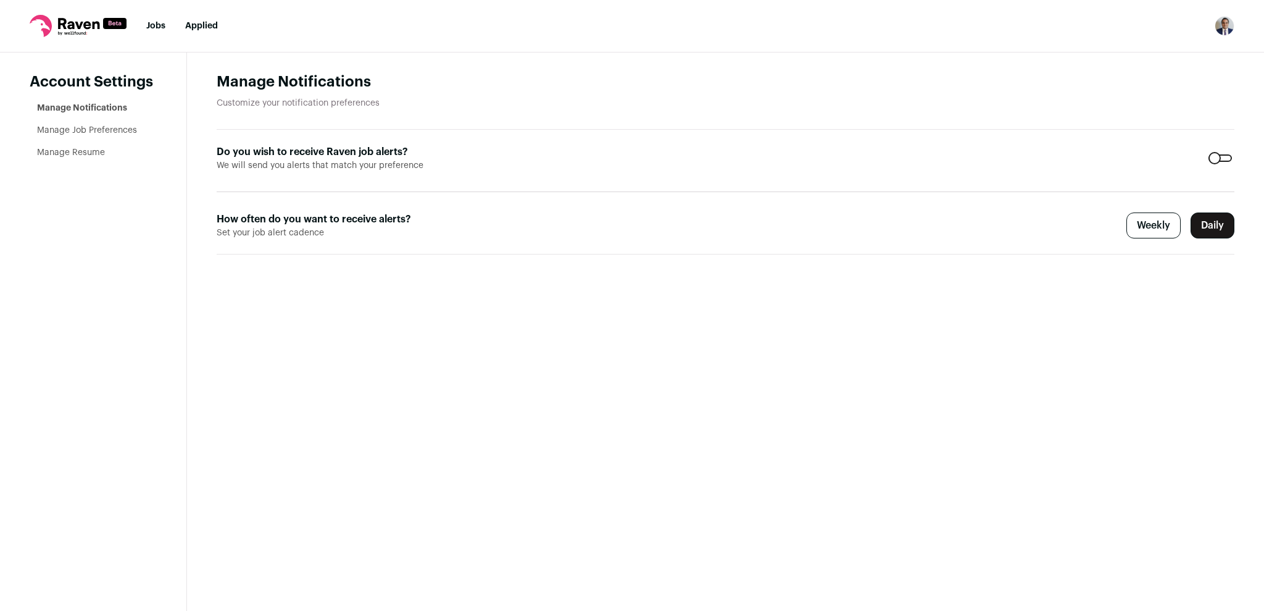
click at [164, 33] on nav "Jobs Applied Settings Notifications Preferences Resume FAQs Logout" at bounding box center [632, 26] width 1264 height 52
click at [160, 23] on link "Jobs" at bounding box center [155, 26] width 19 height 9
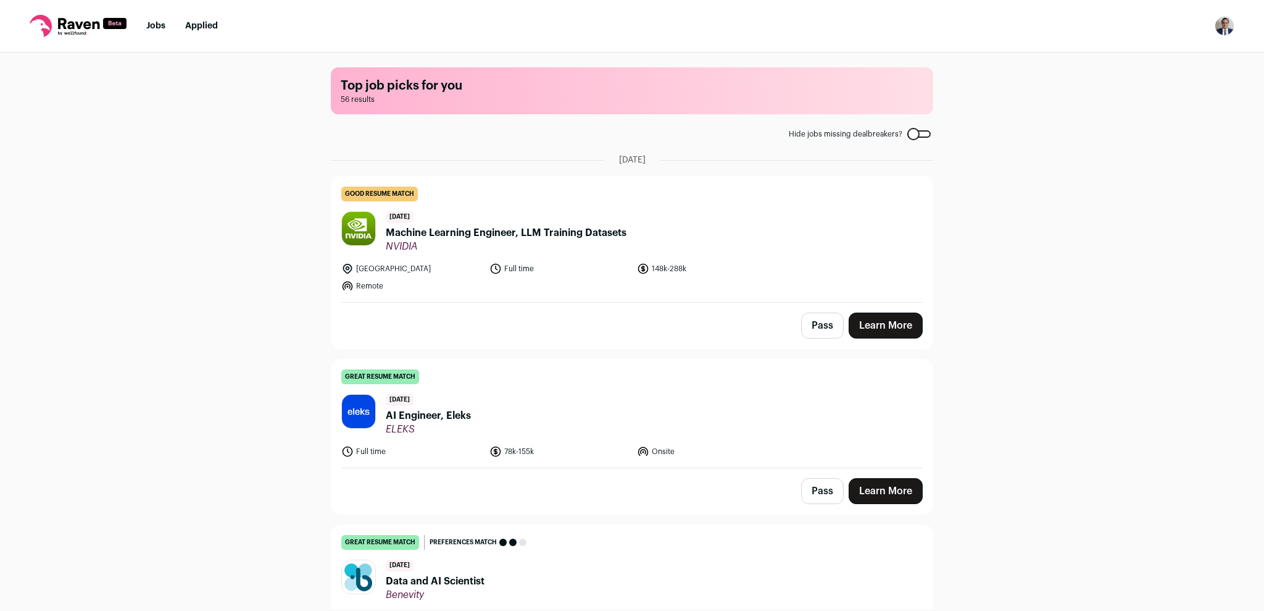
click at [1220, 31] on img "Open dropdown" at bounding box center [1225, 26] width 20 height 20
click at [1144, 62] on link "Settings" at bounding box center [1166, 58] width 136 height 30
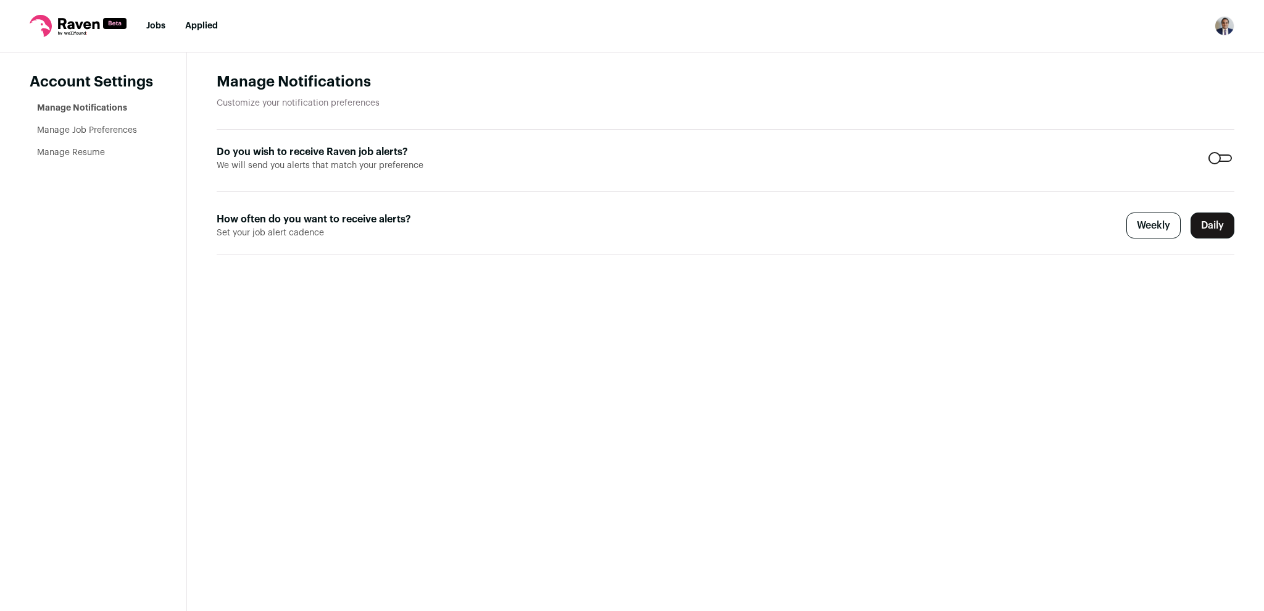
click at [159, 26] on link "Jobs" at bounding box center [155, 26] width 19 height 9
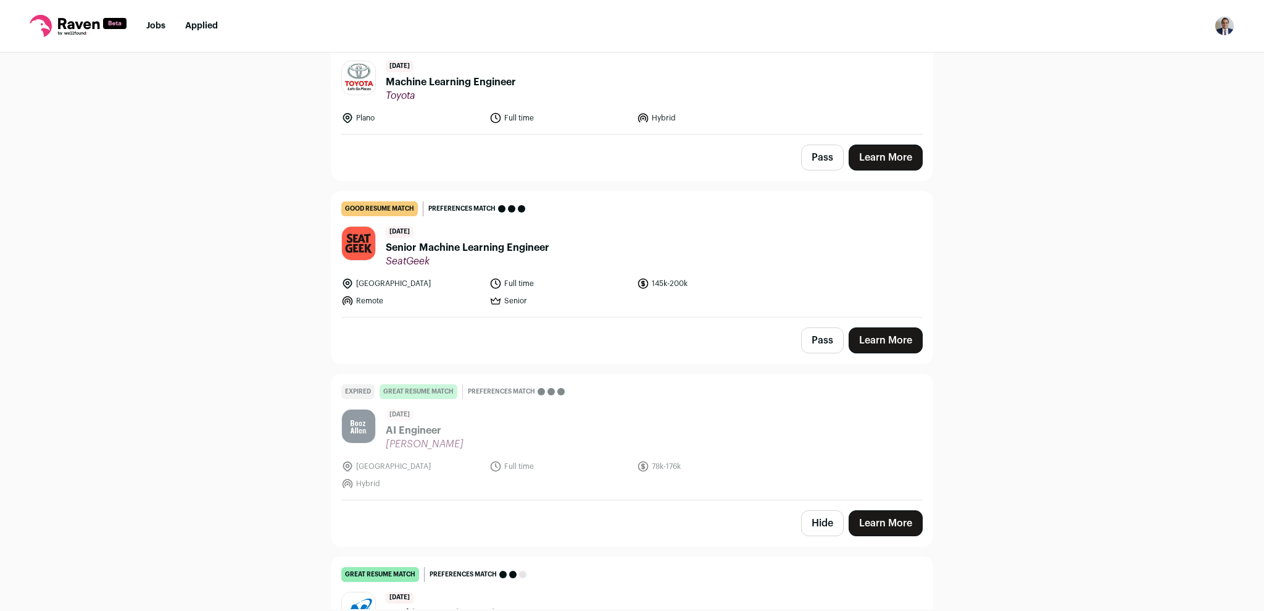
scroll to position [693, 0]
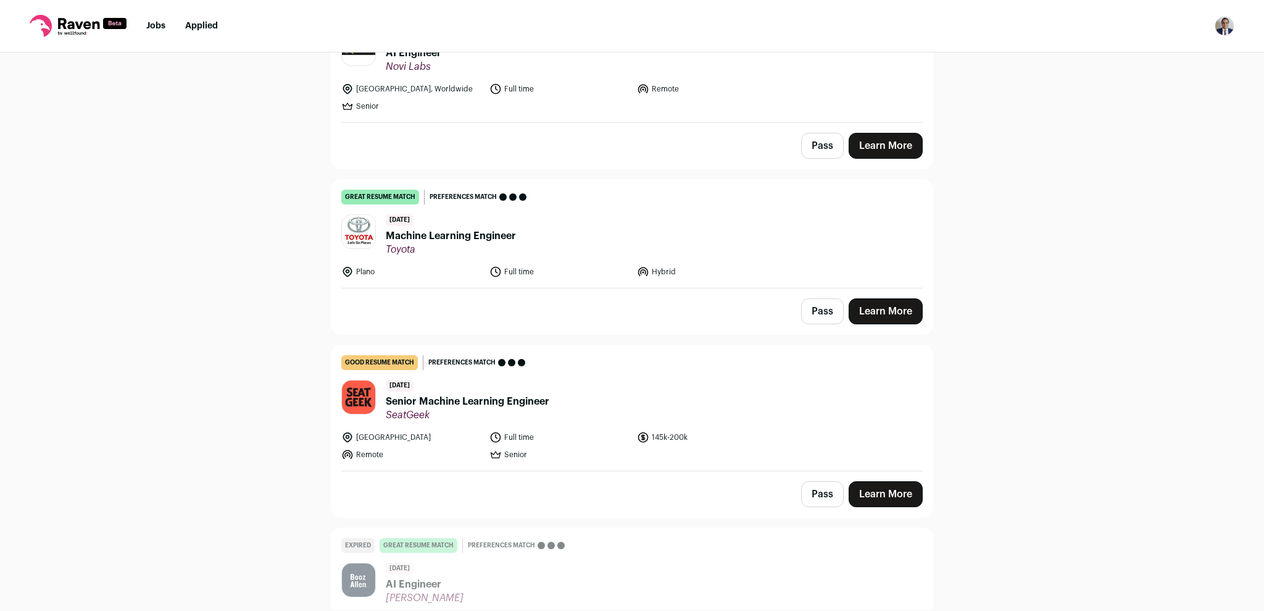
click at [656, 233] on header "[DATE] Machine Learning Engineer Toyota" at bounding box center [631, 234] width 581 height 41
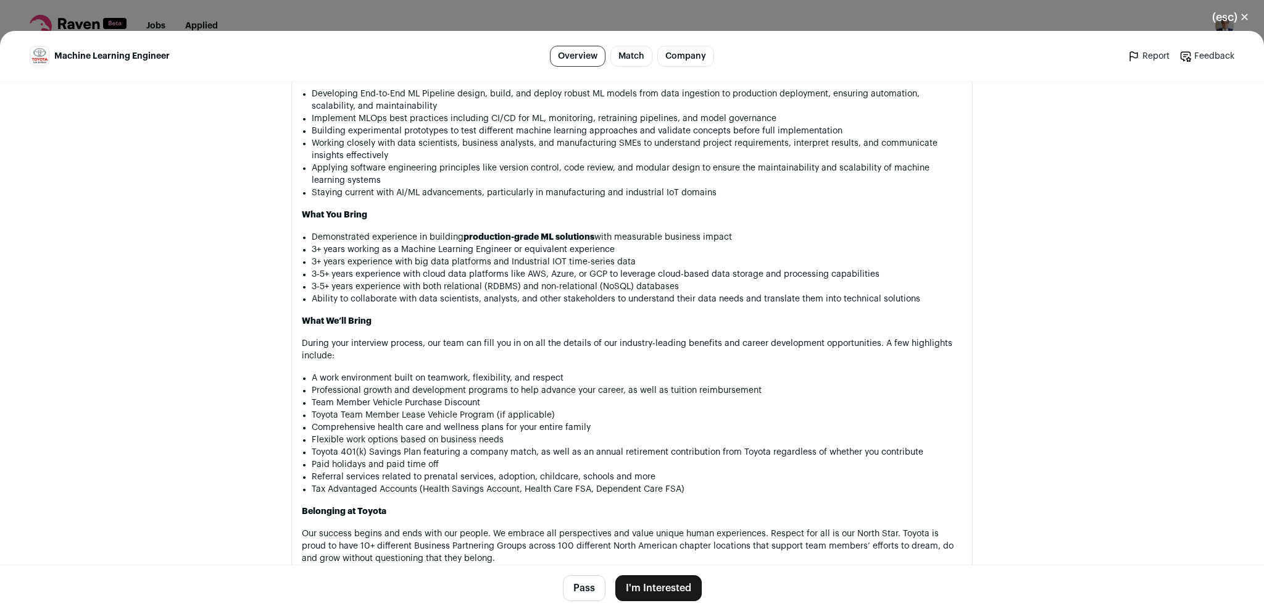
scroll to position [924, 0]
click at [1236, 15] on button "(esc) ✕" at bounding box center [1231, 17] width 67 height 27
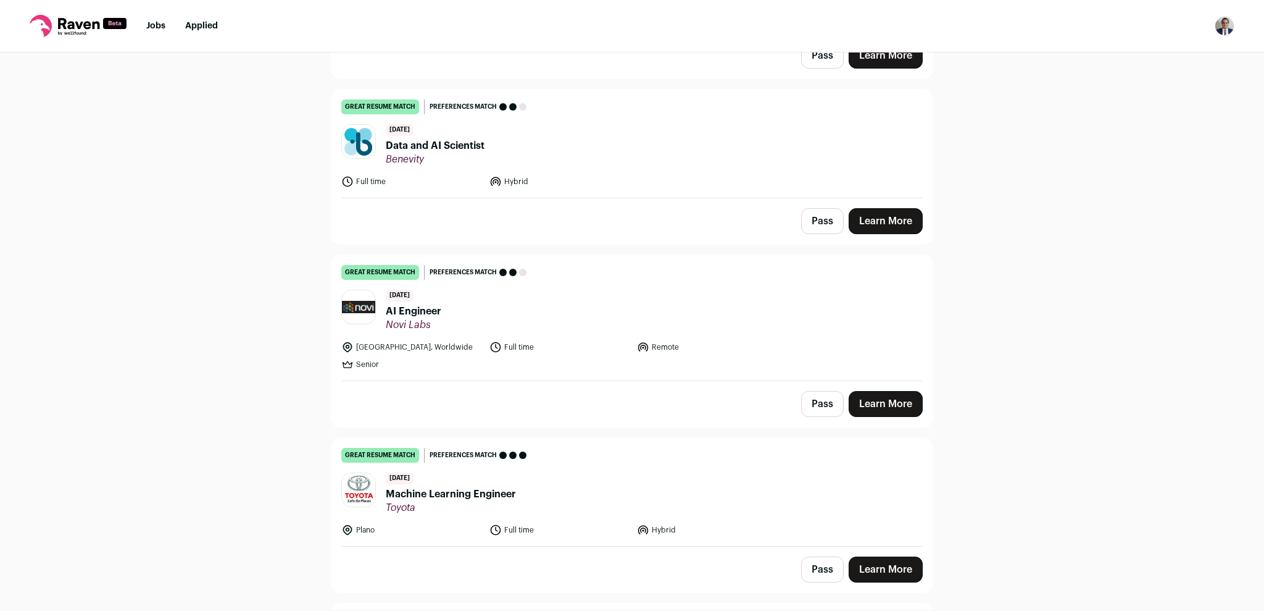
scroll to position [0, 0]
